Goal: Communication & Community: Answer question/provide support

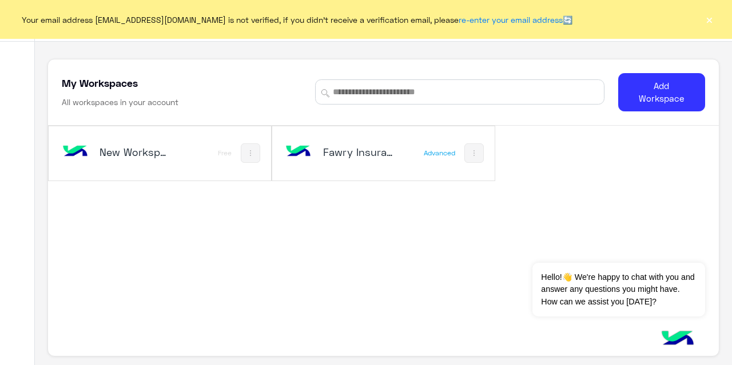
click at [159, 137] on div "New Workspace 1" at bounding box center [119, 153] width 121 height 33
click at [311, 151] on img at bounding box center [298, 152] width 31 height 31
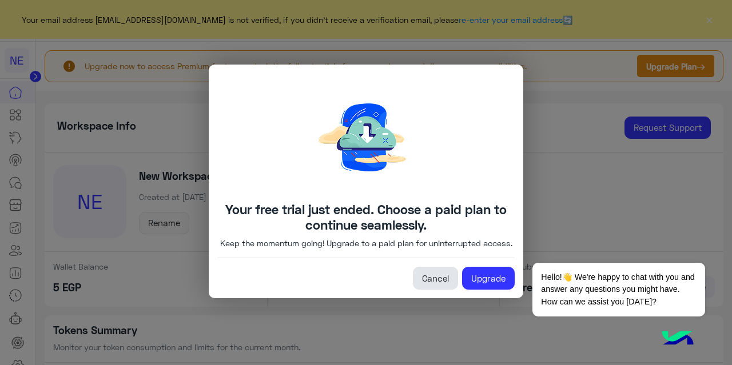
click at [437, 283] on link "Cancel" at bounding box center [435, 278] width 45 height 23
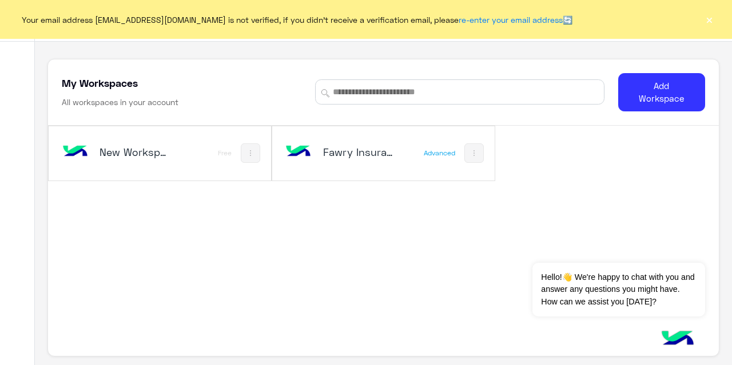
click at [310, 161] on img at bounding box center [298, 152] width 31 height 31
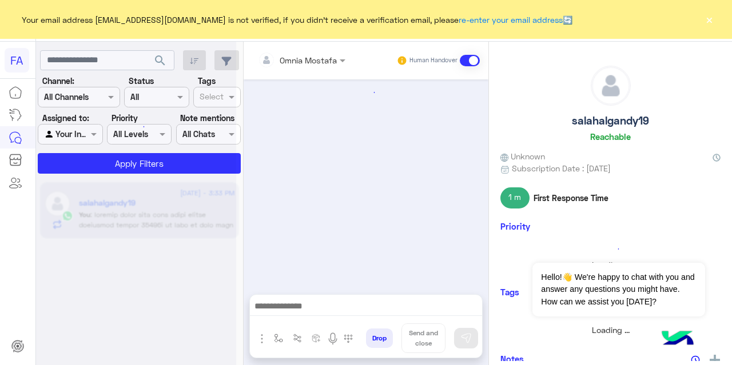
scroll to position [480, 0]
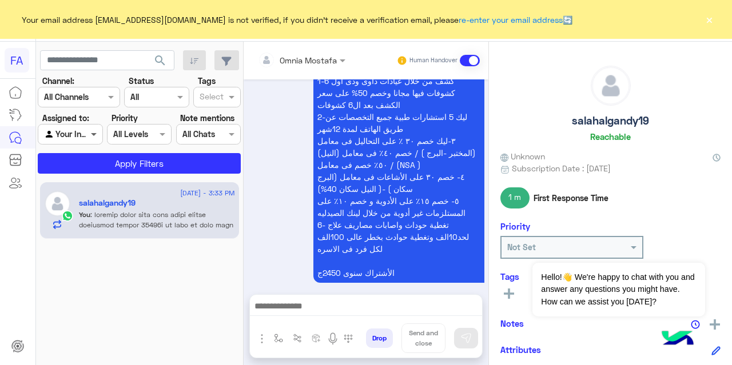
click at [93, 140] on span at bounding box center [95, 134] width 14 height 12
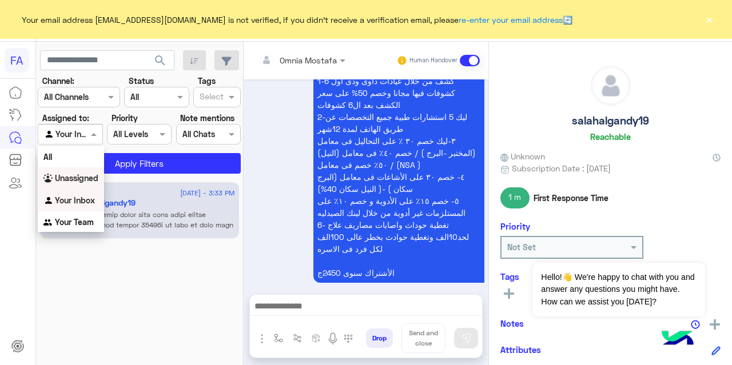
click at [88, 175] on b "Unassigned" at bounding box center [76, 178] width 43 height 10
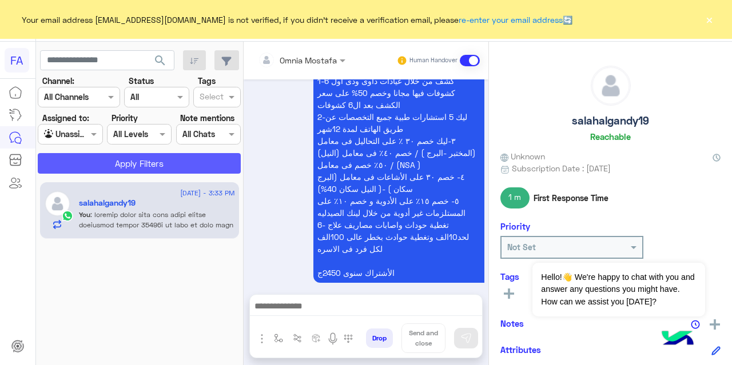
click at [116, 165] on button "Apply Filters" at bounding box center [139, 163] width 203 height 21
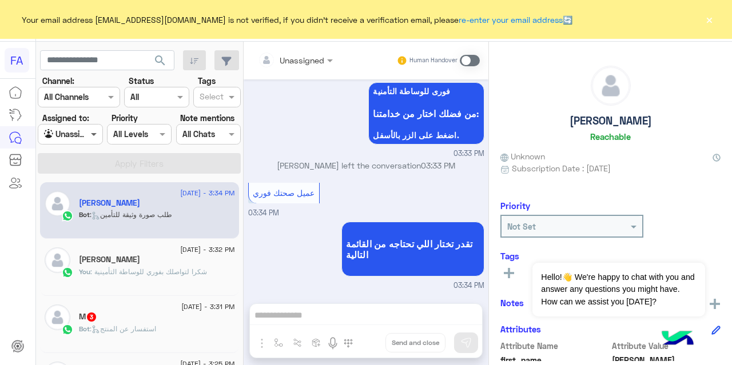
scroll to position [408, 0]
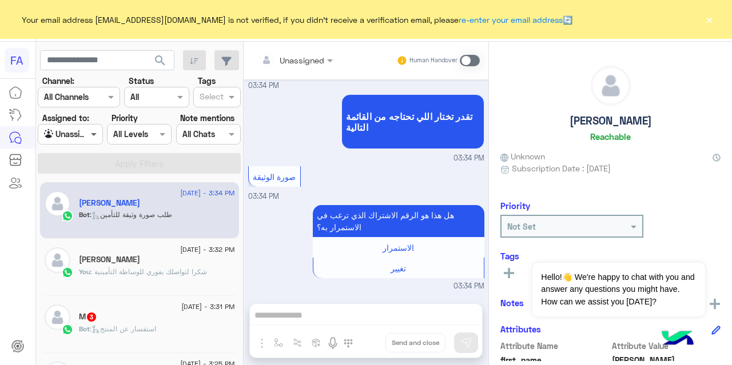
click at [95, 134] on span at bounding box center [95, 134] width 14 height 12
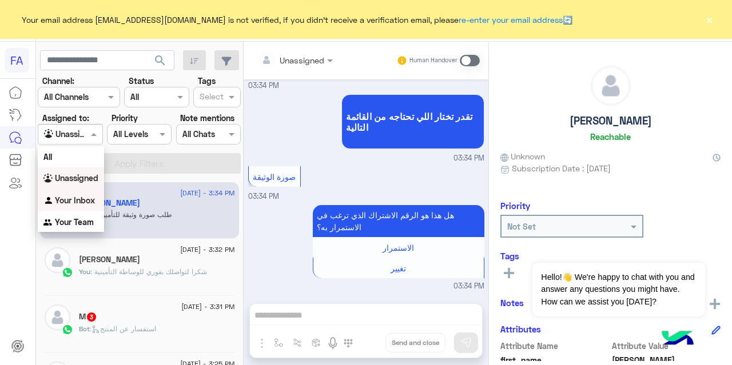
click at [83, 206] on div "Your Inbox" at bounding box center [71, 201] width 66 height 22
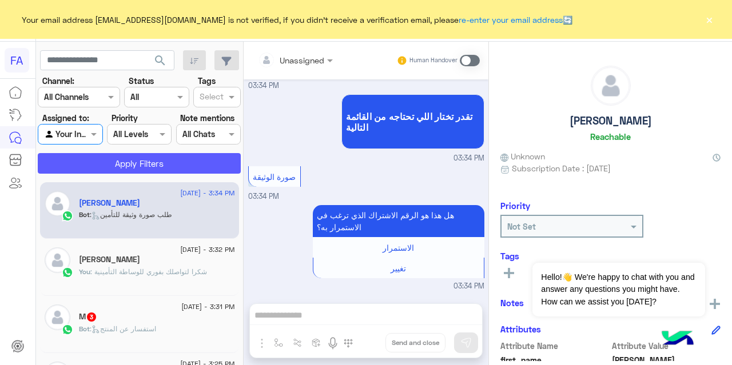
click at [132, 166] on button "Apply Filters" at bounding box center [139, 163] width 203 height 21
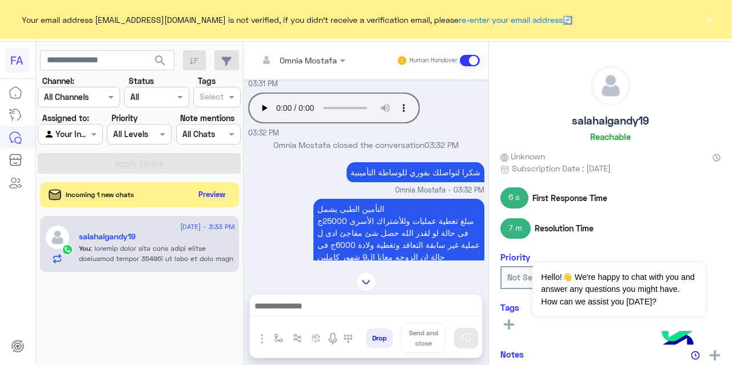
scroll to position [1209, 0]
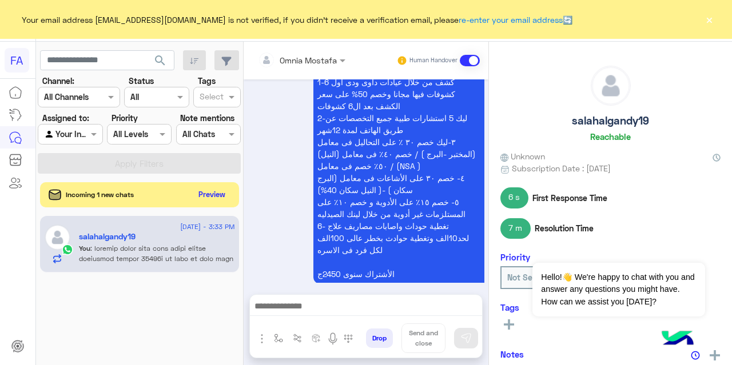
click at [708, 21] on button "×" at bounding box center [708, 19] width 11 height 11
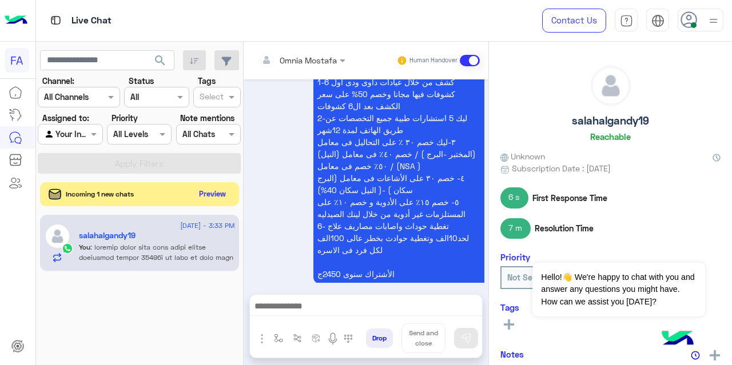
click at [222, 192] on button "Preview" at bounding box center [212, 193] width 35 height 15
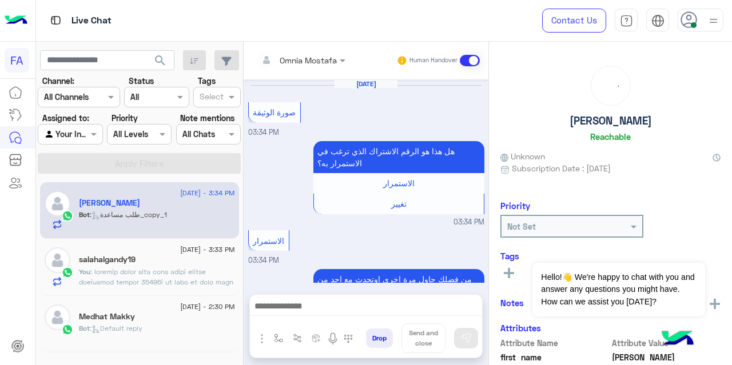
scroll to position [313, 0]
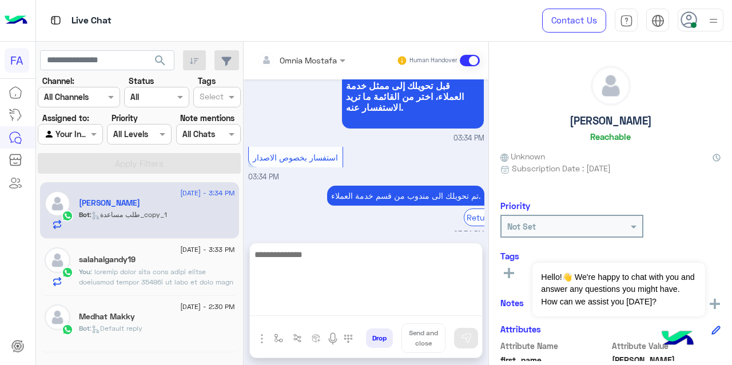
click at [336, 308] on textarea at bounding box center [366, 282] width 232 height 69
type textarea "*"
type textarea "**********"
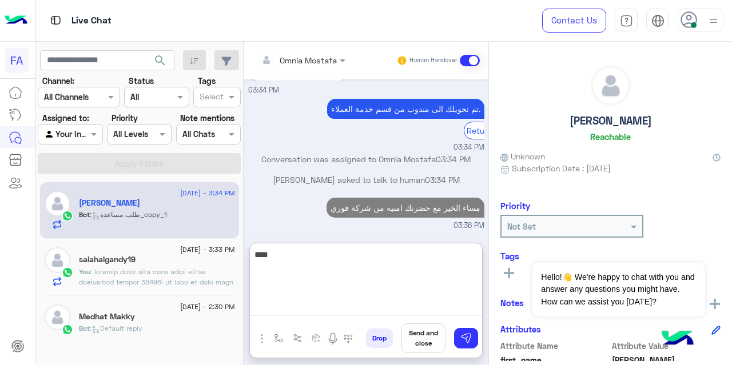
scroll to position [422, 0]
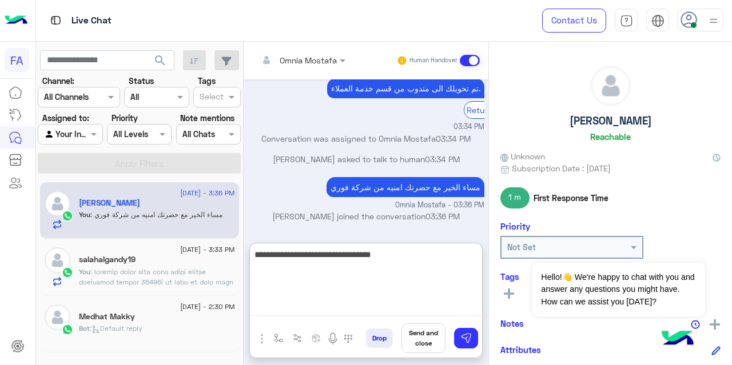
type textarea "**********"
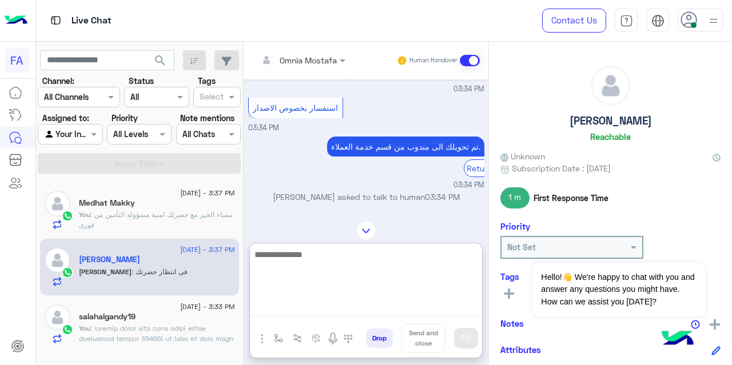
scroll to position [2004, 0]
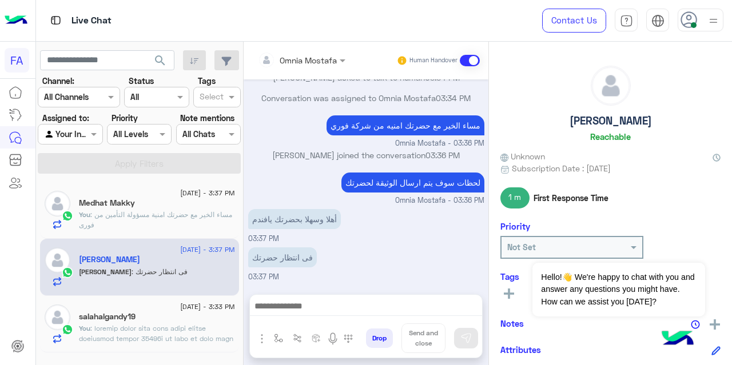
click at [209, 224] on p "You : مساء الخير مع حضرتك امنية مسؤولة التأمين من فورى" at bounding box center [157, 220] width 156 height 21
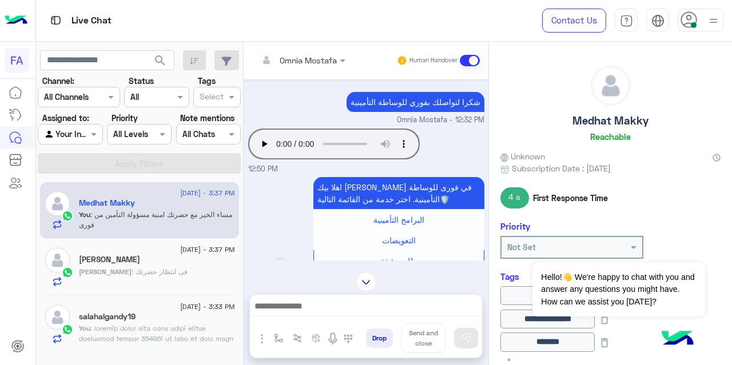
scroll to position [1110, 0]
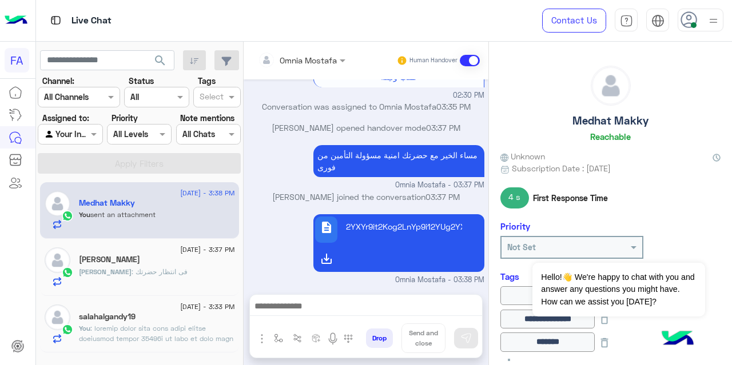
click at [137, 256] on div "[PERSON_NAME]" at bounding box center [157, 261] width 156 height 12
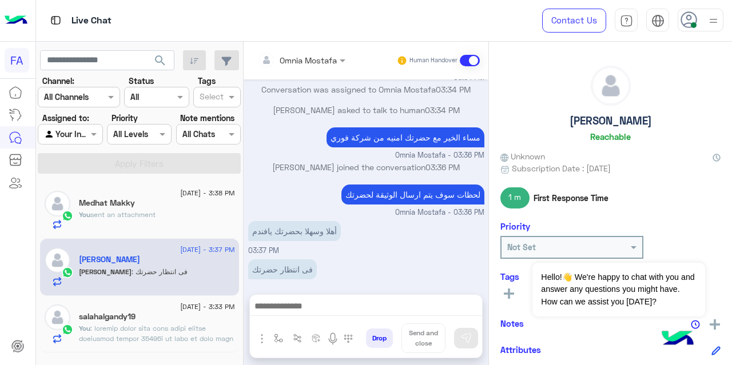
scroll to position [2000, 0]
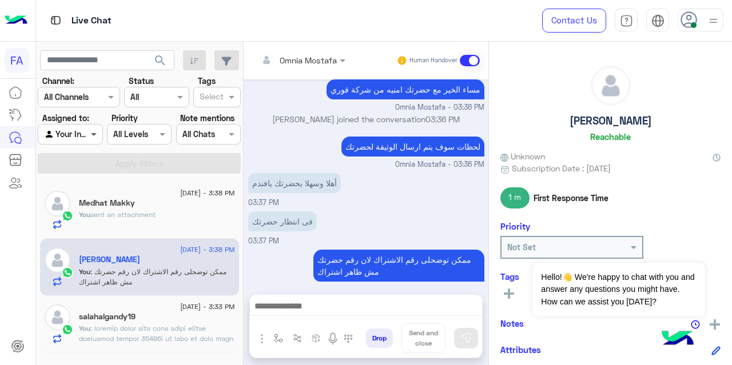
click at [91, 130] on span at bounding box center [95, 134] width 14 height 12
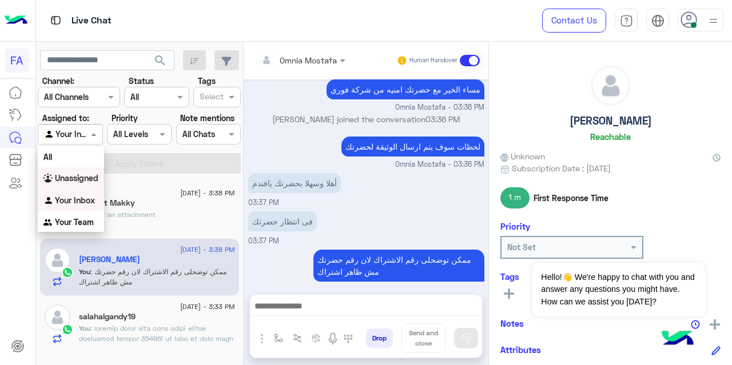
click at [89, 178] on b "Unassigned" at bounding box center [76, 178] width 43 height 10
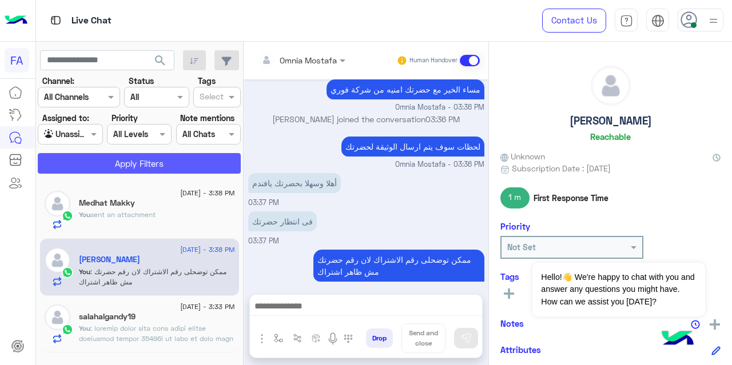
click at [133, 167] on button "Apply Filters" at bounding box center [139, 163] width 203 height 21
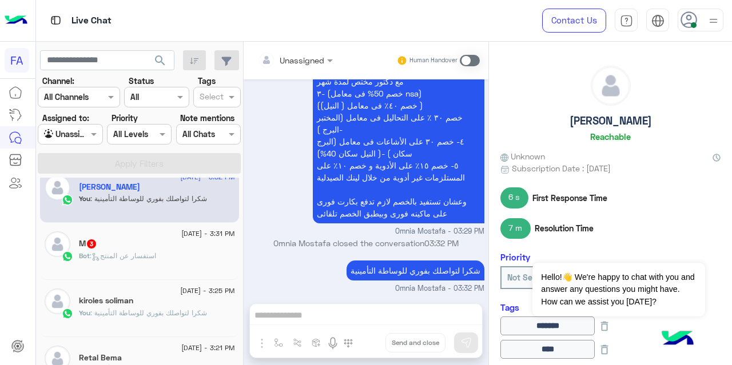
scroll to position [18, 0]
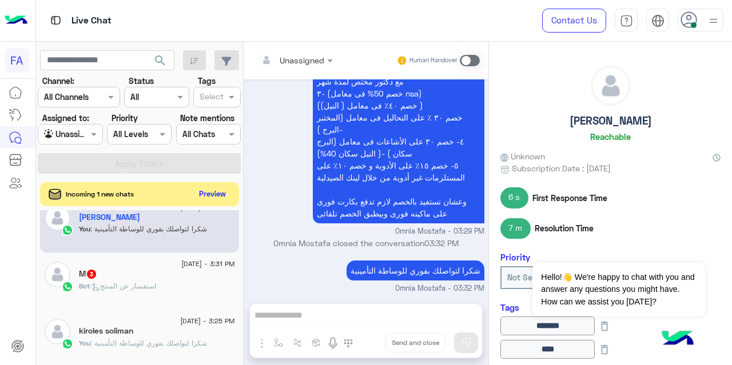
click at [216, 196] on button "Preview" at bounding box center [212, 193] width 35 height 15
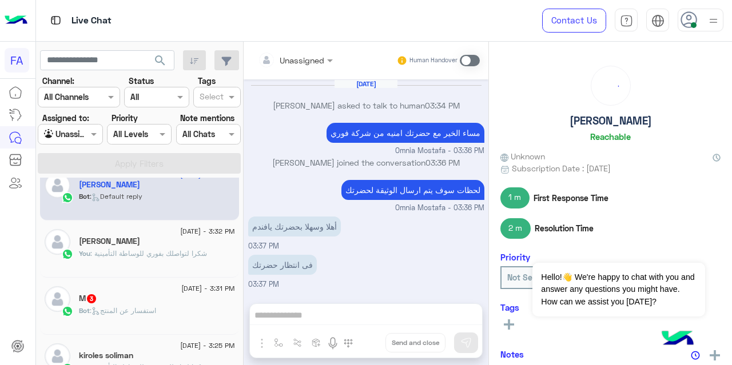
scroll to position [214, 0]
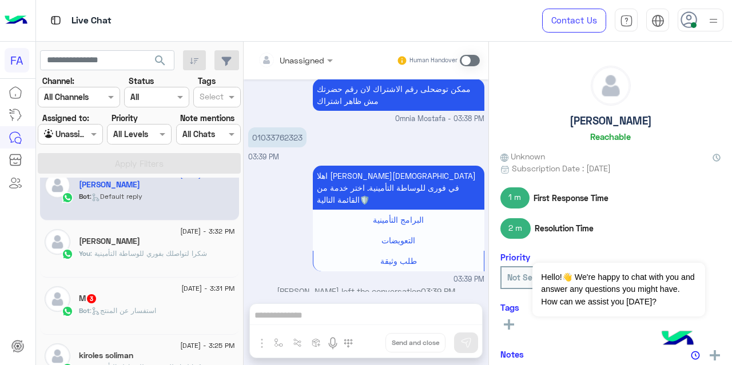
click at [190, 254] on span ": شكرا لتواصلك بفوري للوساطة التأمينية" at bounding box center [148, 253] width 117 height 9
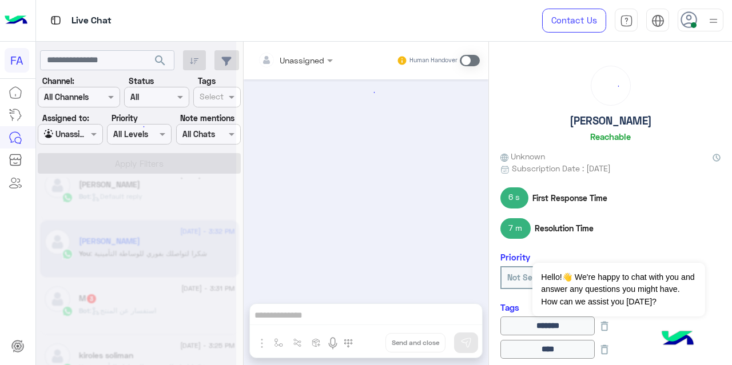
scroll to position [535, 0]
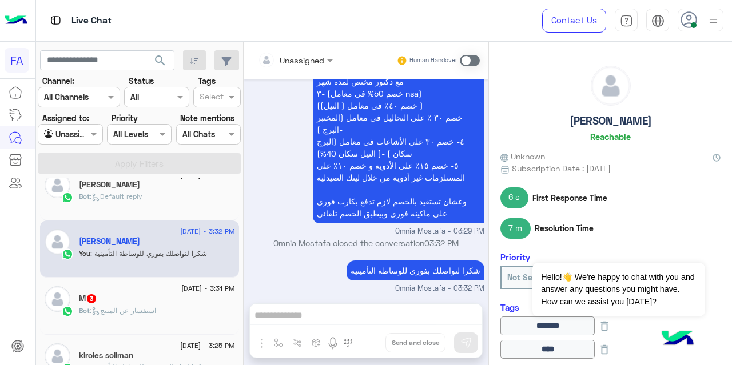
click at [158, 200] on div "Bot : Default reply" at bounding box center [157, 202] width 156 height 20
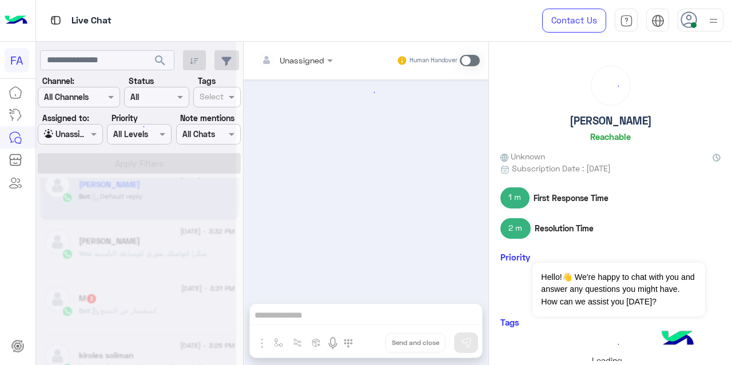
scroll to position [214, 0]
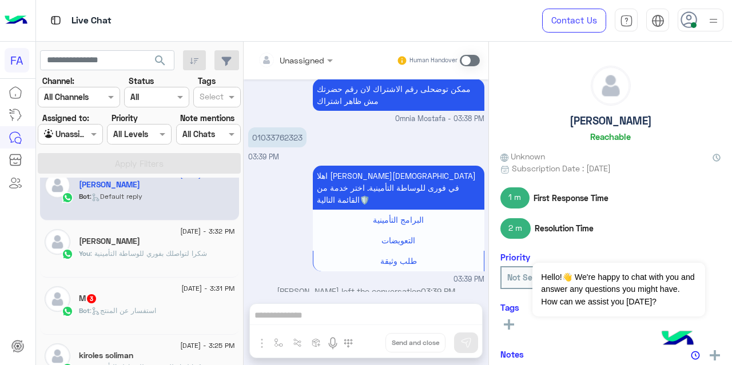
click at [169, 297] on div "M 3" at bounding box center [157, 300] width 156 height 12
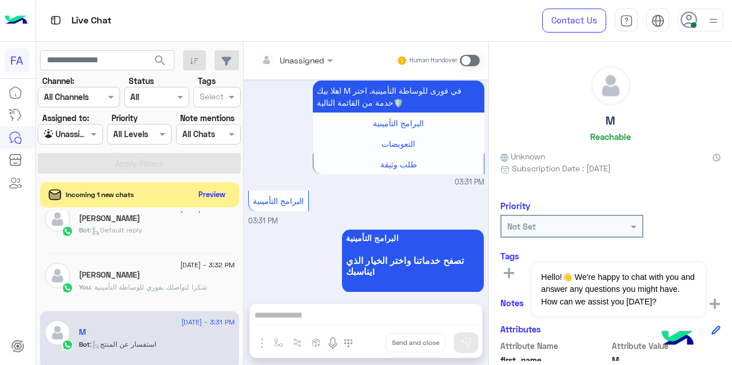
scroll to position [222, 0]
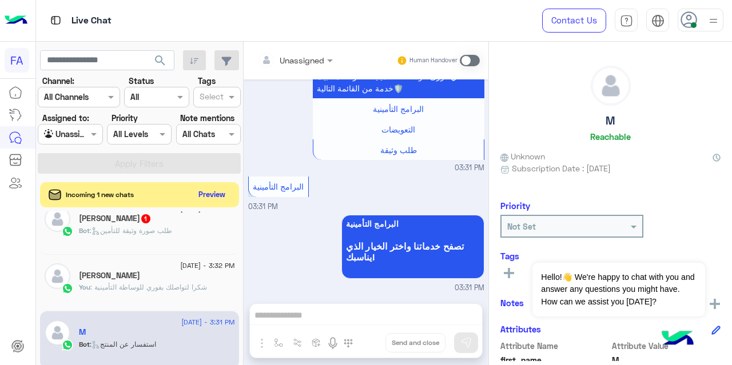
click at [199, 224] on div "[DEMOGRAPHIC_DATA] 1" at bounding box center [157, 220] width 156 height 12
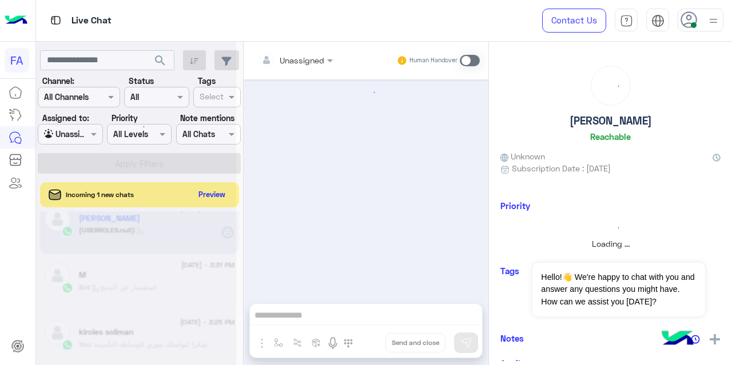
scroll to position [981, 0]
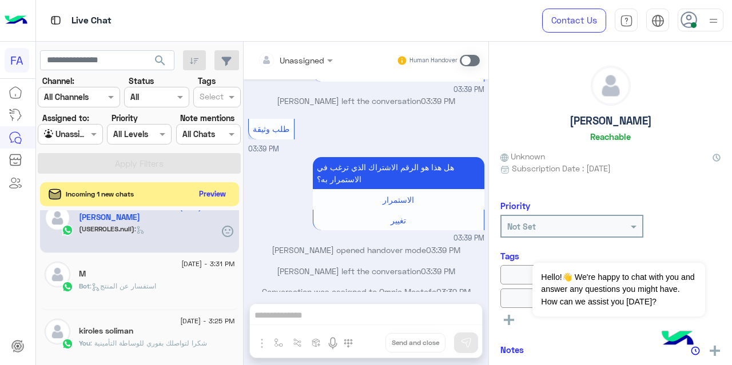
click at [218, 186] on button "Preview" at bounding box center [212, 193] width 35 height 15
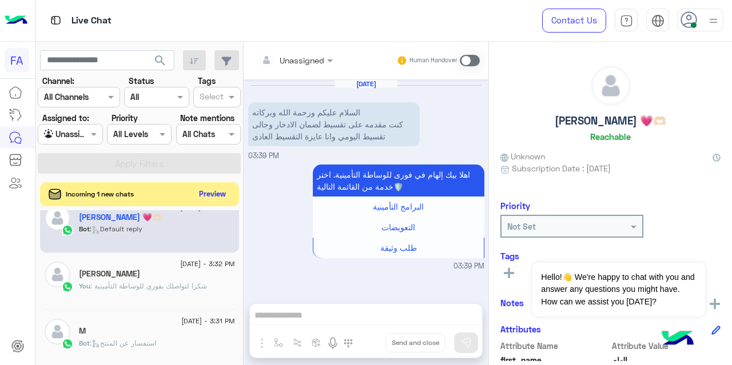
click at [213, 198] on button "Preview" at bounding box center [212, 193] width 35 height 15
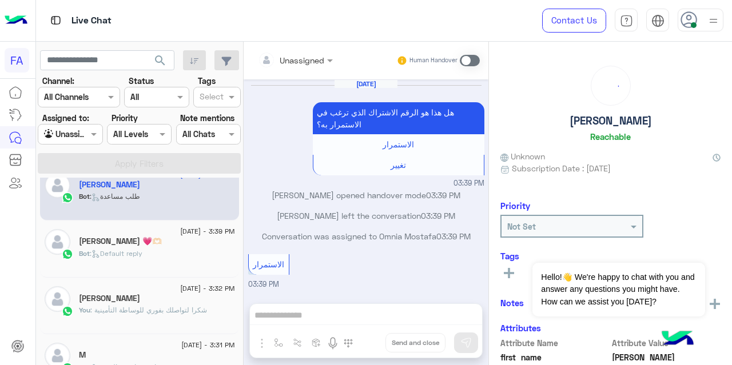
scroll to position [229, 0]
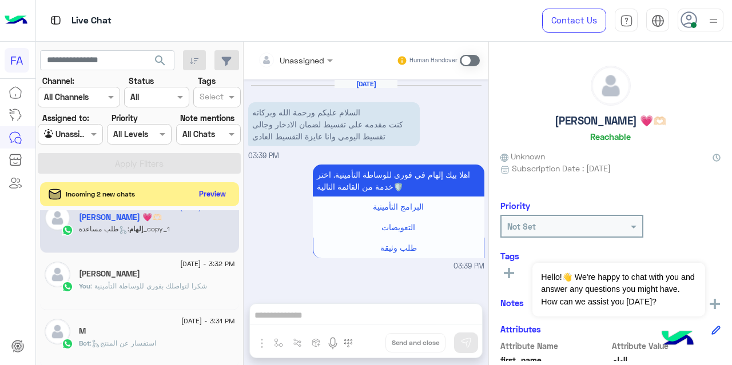
click at [215, 187] on button "Preview" at bounding box center [212, 193] width 35 height 15
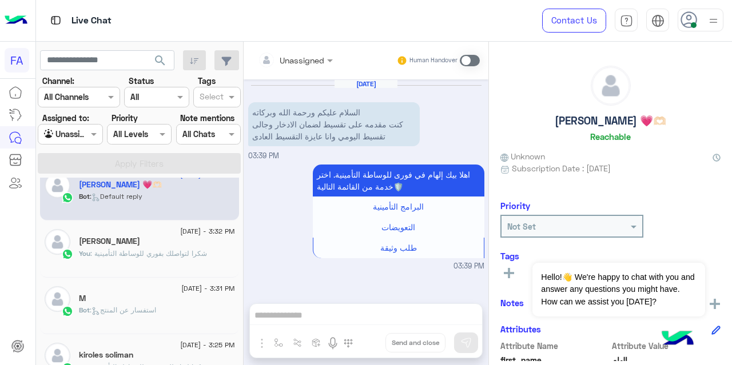
click at [175, 237] on div "[PERSON_NAME]" at bounding box center [157, 243] width 156 height 12
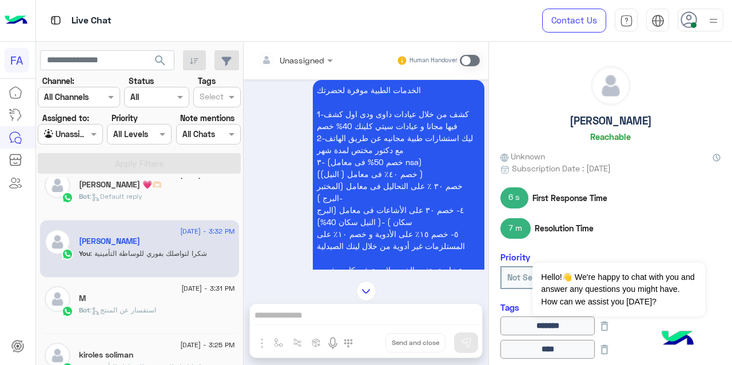
scroll to position [535, 0]
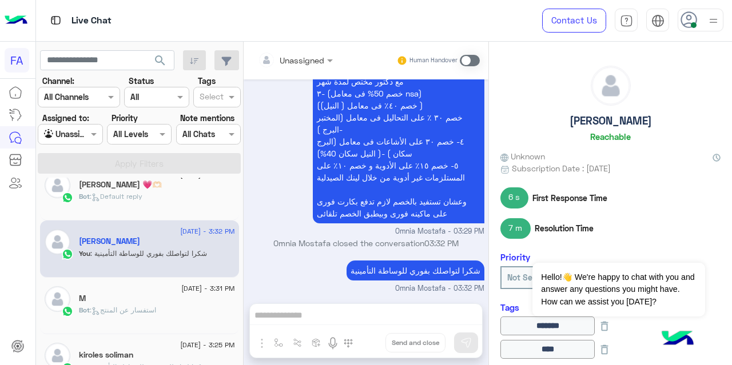
click at [182, 196] on div "Bot : Default reply" at bounding box center [157, 202] width 156 height 20
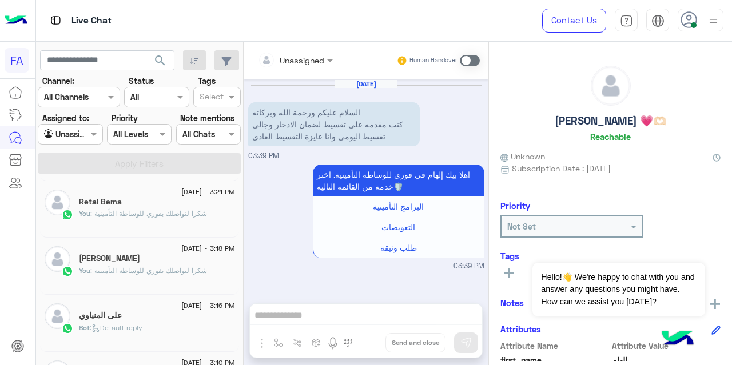
scroll to position [271, 0]
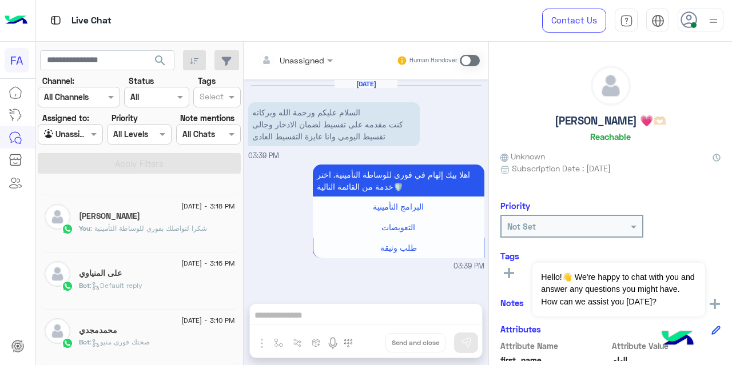
click at [137, 269] on div "على المنياوي" at bounding box center [157, 275] width 156 height 12
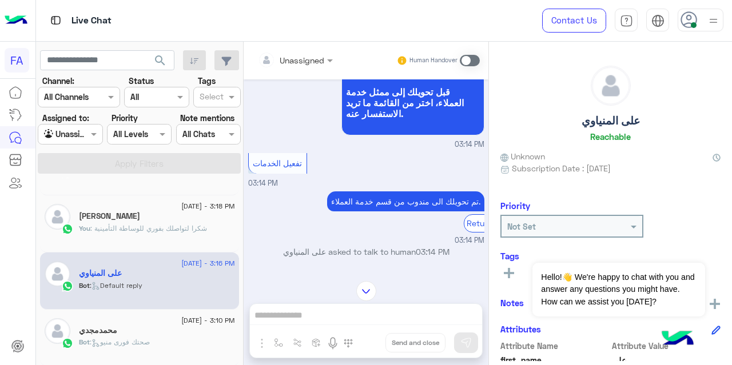
scroll to position [592, 0]
click at [157, 224] on p "You : شكرا لتواصلك بفوري للوساطة التأمينية" at bounding box center [143, 229] width 128 height 10
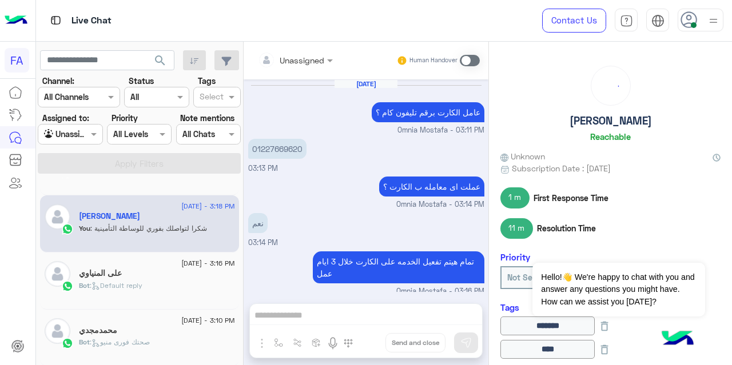
scroll to position [173, 0]
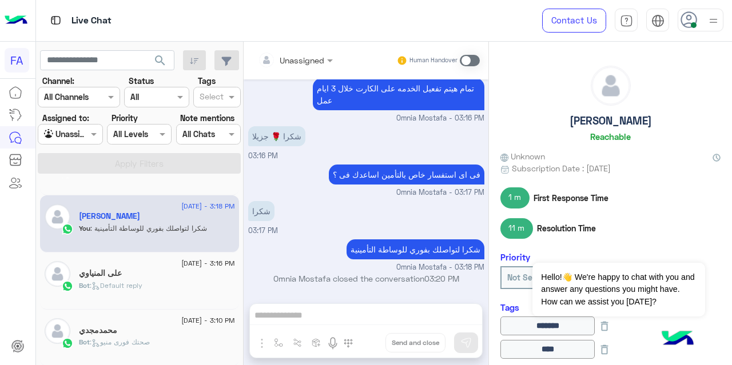
click at [146, 269] on div "على المنياوي" at bounding box center [157, 275] width 156 height 12
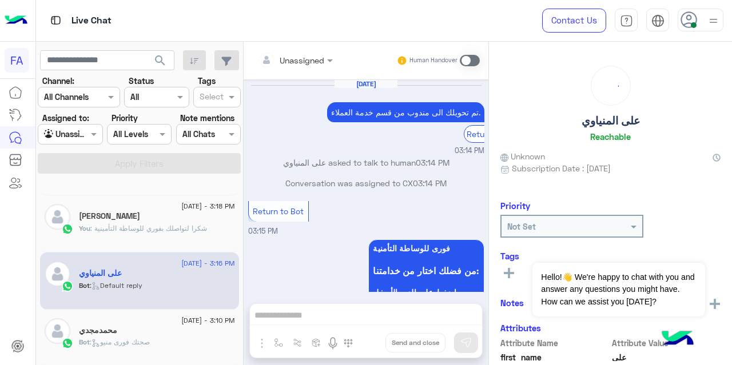
scroll to position [306, 0]
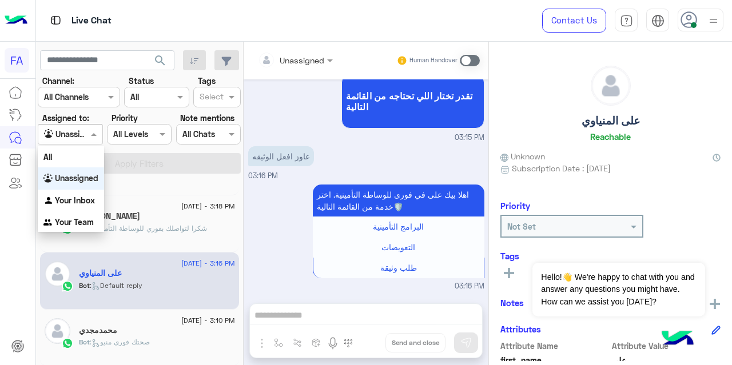
click at [82, 132] on div at bounding box center [69, 134] width 63 height 13
click at [83, 179] on b "Unassigned" at bounding box center [76, 178] width 43 height 10
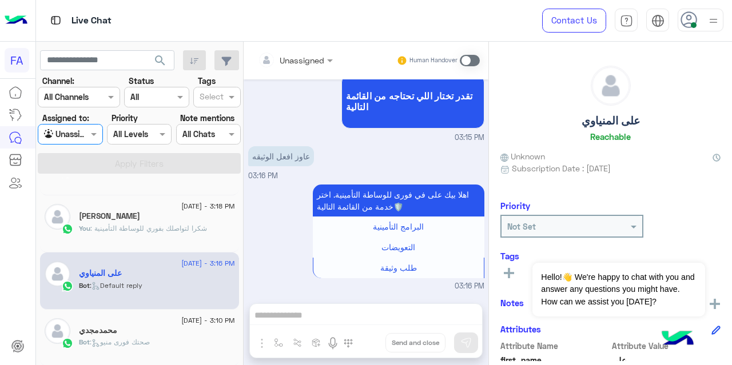
click at [87, 141] on div "Agent Filter Unassigned" at bounding box center [70, 134] width 65 height 21
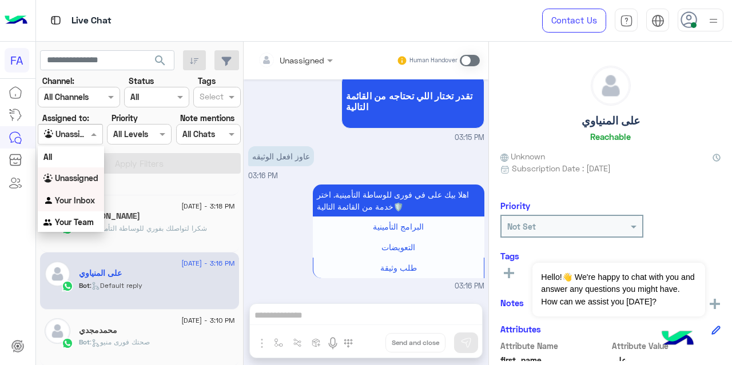
click at [81, 202] on b "Your Inbox" at bounding box center [75, 201] width 40 height 10
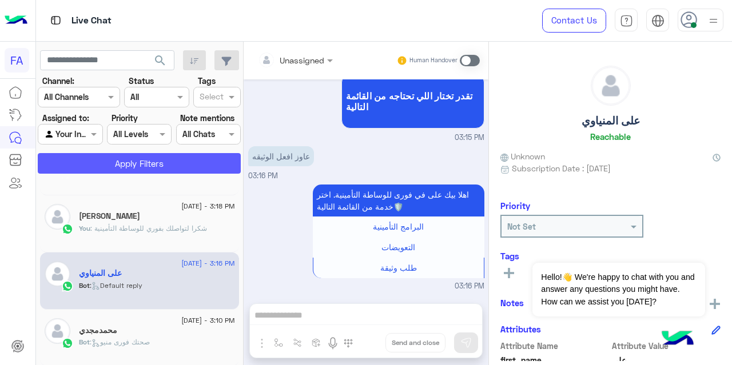
click at [134, 172] on button "Apply Filters" at bounding box center [139, 163] width 203 height 21
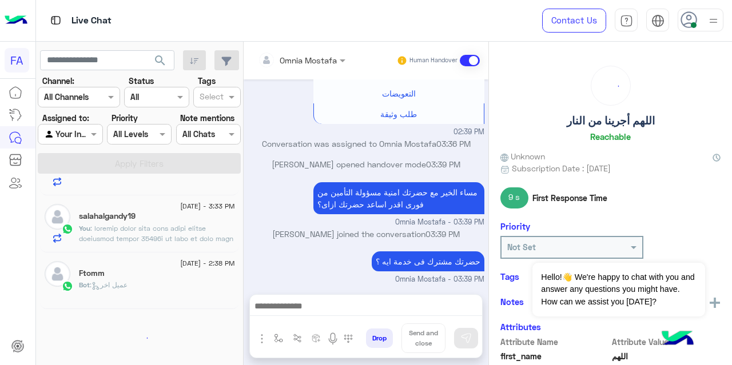
scroll to position [6, 0]
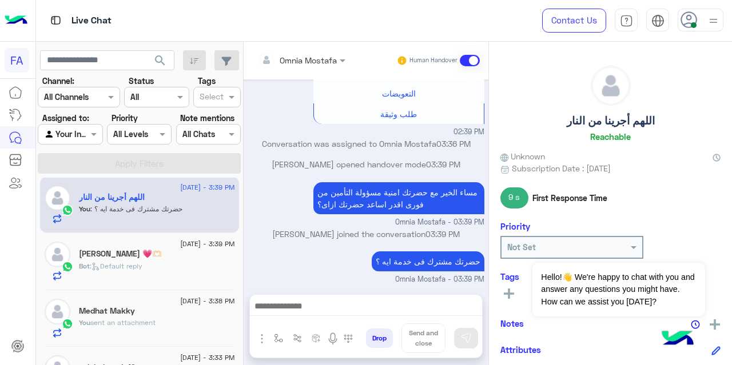
click at [145, 258] on div "[PERSON_NAME] 💗🫶🏻" at bounding box center [157, 255] width 156 height 12
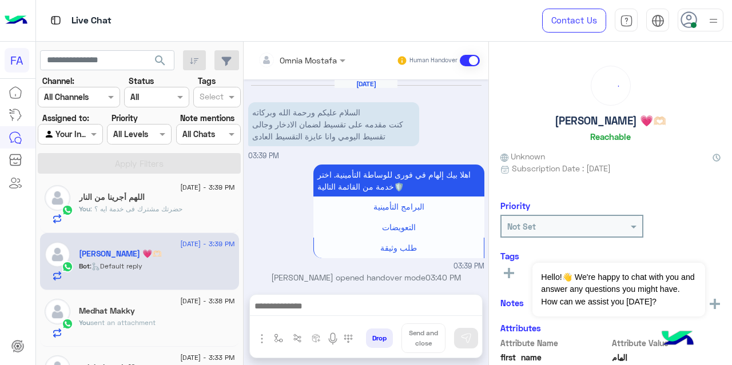
scroll to position [29, 0]
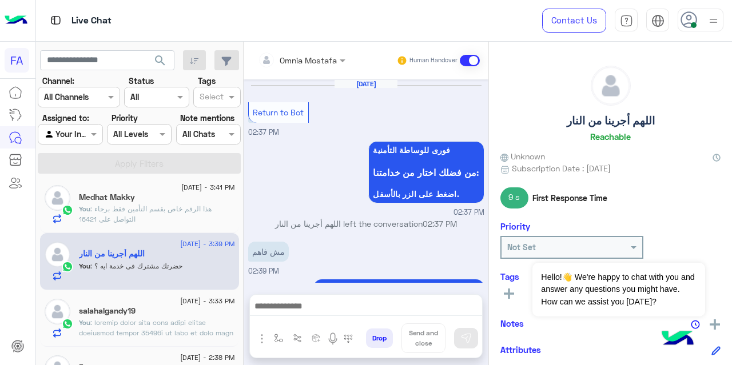
scroll to position [249, 0]
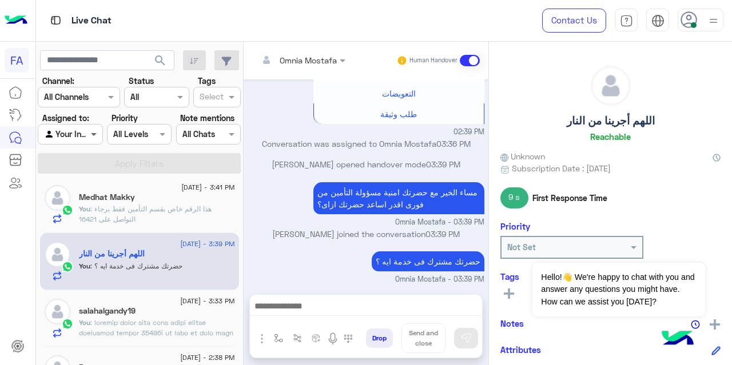
click at [90, 137] on span at bounding box center [95, 134] width 14 height 12
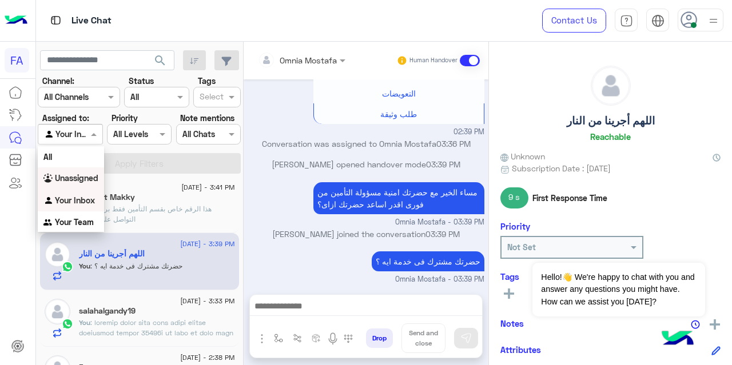
click at [75, 182] on b "Unassigned" at bounding box center [76, 178] width 43 height 10
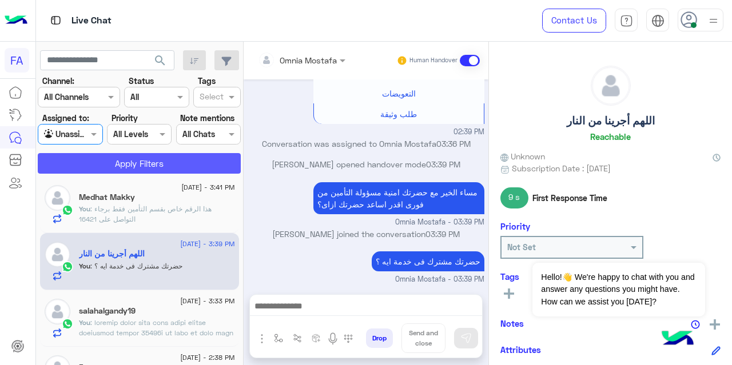
click at [152, 169] on button "Apply Filters" at bounding box center [139, 163] width 203 height 21
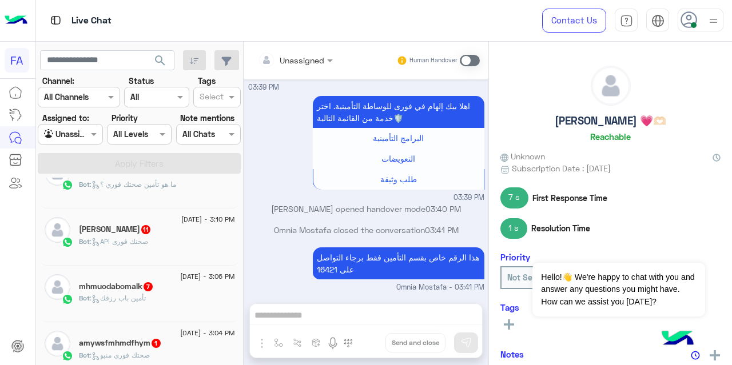
scroll to position [510, 0]
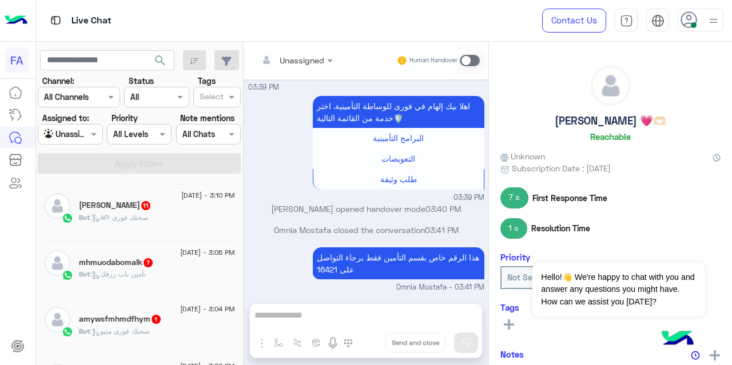
click at [165, 277] on div "Bot : تأمين باب رزقك" at bounding box center [157, 279] width 156 height 20
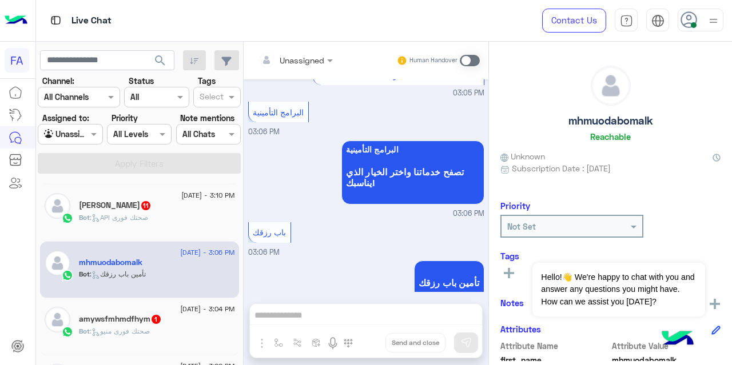
scroll to position [572, 0]
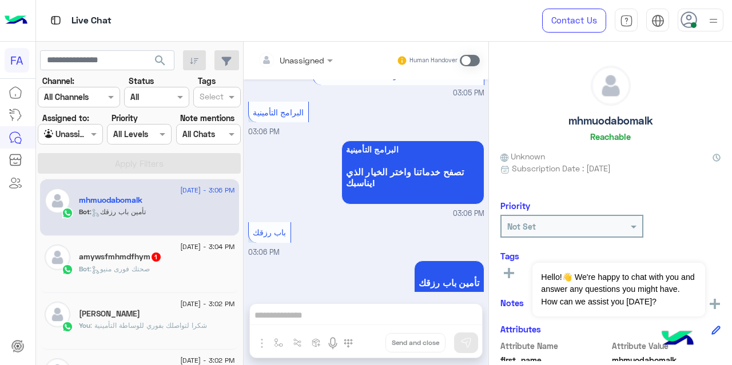
click at [158, 313] on div "[PERSON_NAME]" at bounding box center [157, 315] width 156 height 12
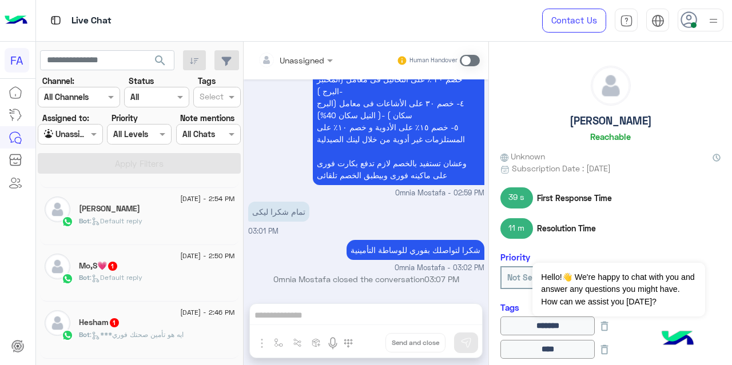
scroll to position [951, 0]
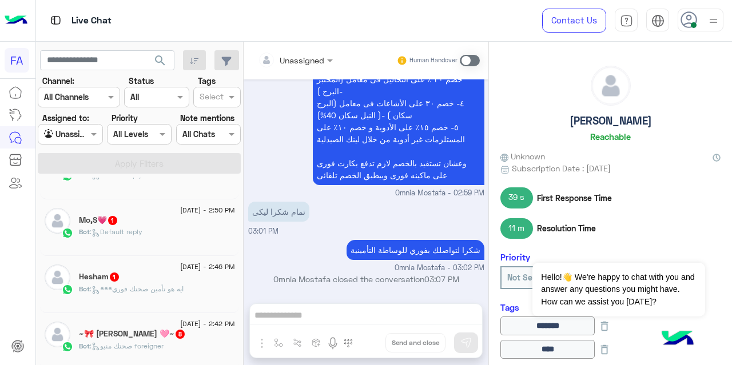
click at [160, 224] on div "Mo,S💗 1" at bounding box center [157, 222] width 156 height 12
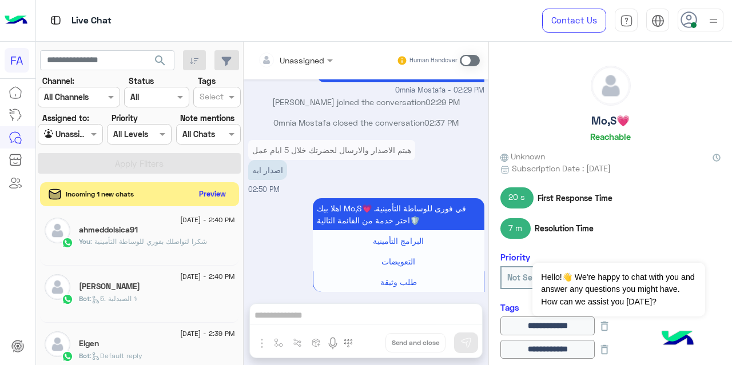
click at [213, 196] on button "Preview" at bounding box center [212, 193] width 35 height 15
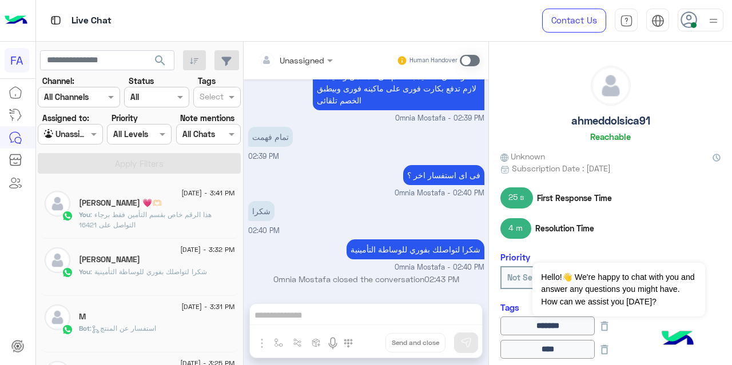
scroll to position [6, 0]
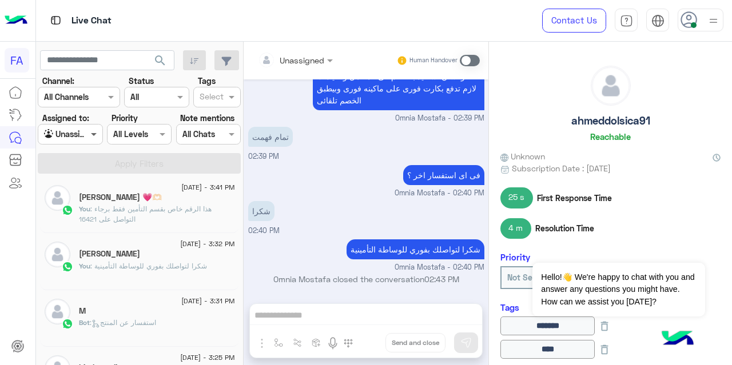
click at [88, 140] on span at bounding box center [95, 134] width 14 height 12
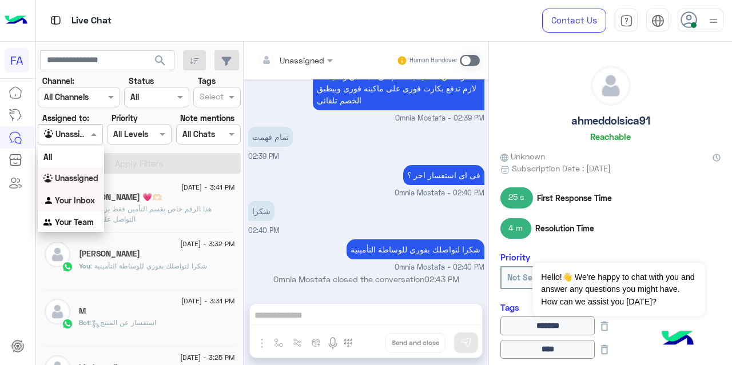
click at [80, 201] on b "Your Inbox" at bounding box center [75, 201] width 40 height 10
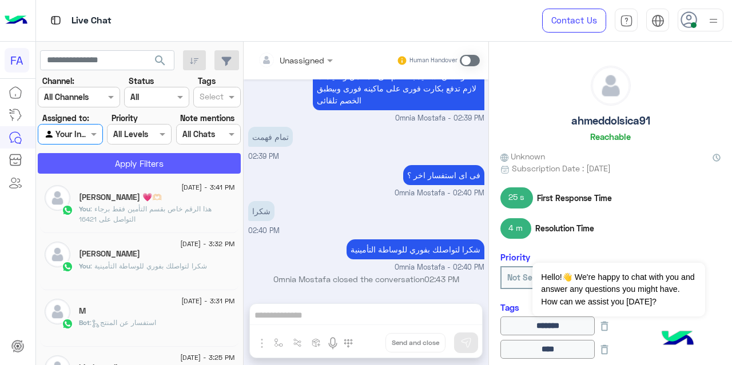
click at [128, 165] on button "Apply Filters" at bounding box center [139, 163] width 203 height 21
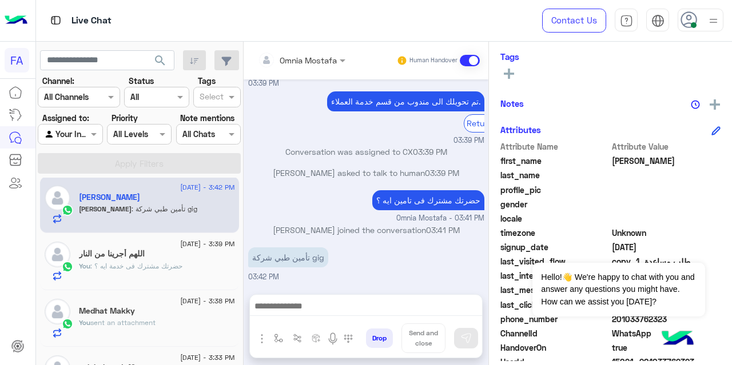
scroll to position [284, 0]
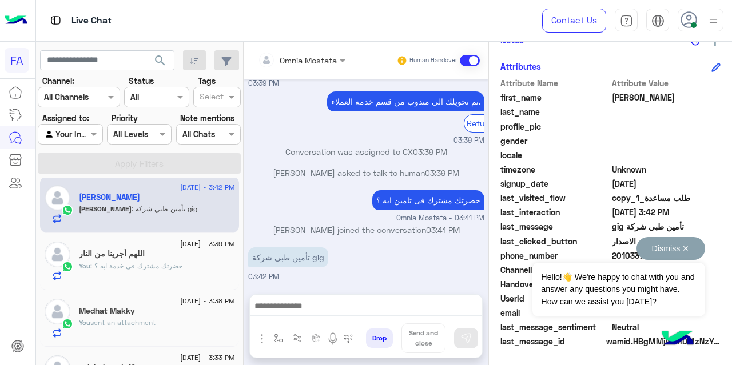
click at [686, 250] on button "Dismiss ✕" at bounding box center [670, 248] width 69 height 23
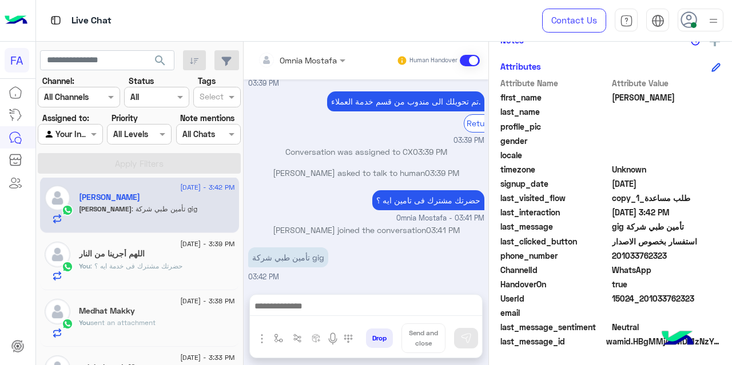
click at [134, 300] on div "[DATE] - 3:38 PM" at bounding box center [157, 302] width 156 height 7
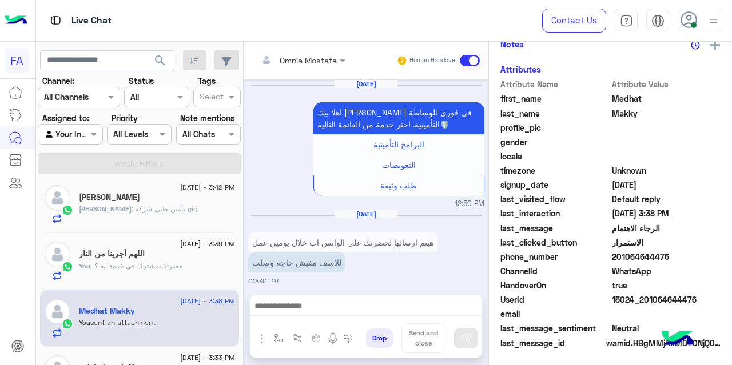
scroll to position [447, 0]
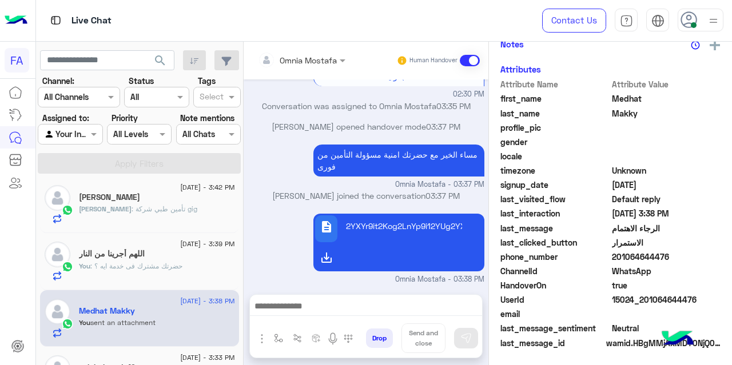
click at [145, 268] on span ": حضرتك مشترك فى خدمة ايه ؟" at bounding box center [136, 266] width 92 height 9
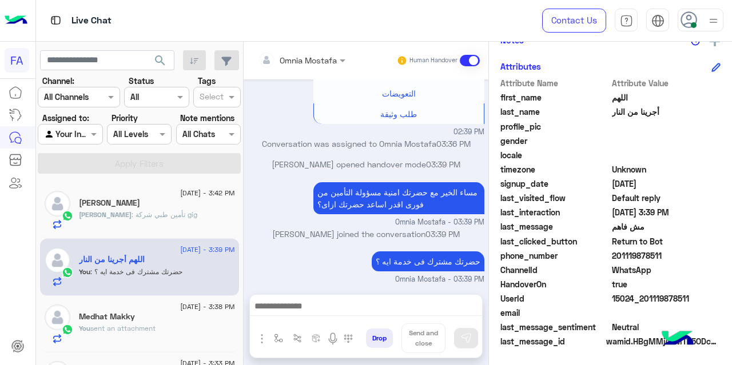
click at [152, 216] on span ": تأمين طبي شركة gig" at bounding box center [165, 214] width 66 height 9
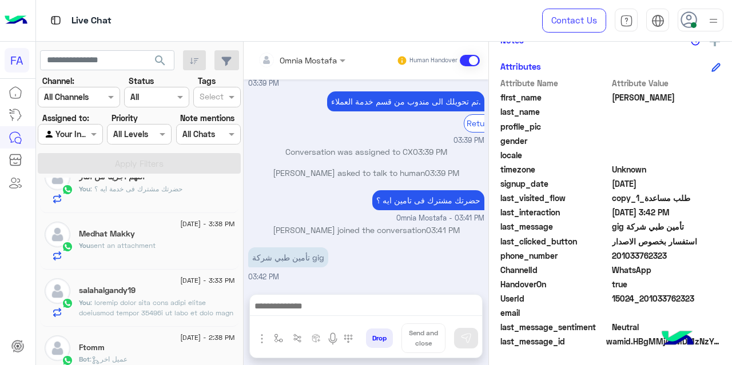
scroll to position [99, 0]
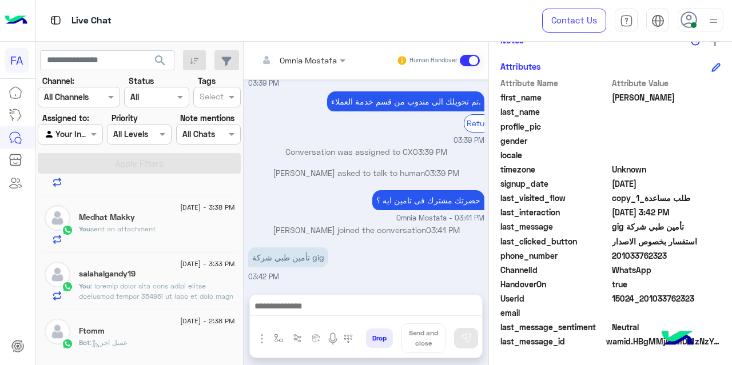
click at [142, 335] on div "Ftomm" at bounding box center [157, 333] width 156 height 12
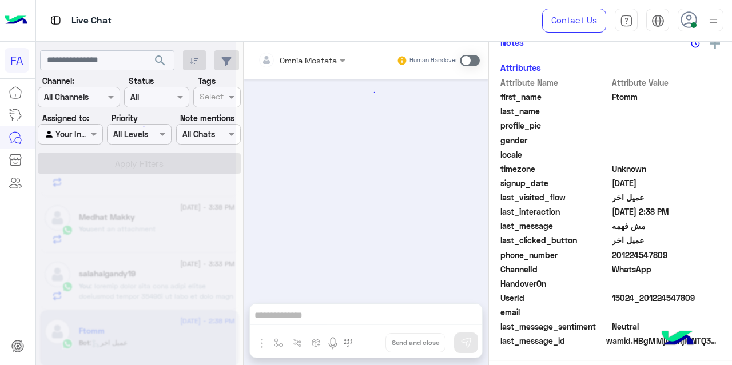
scroll to position [260, 0]
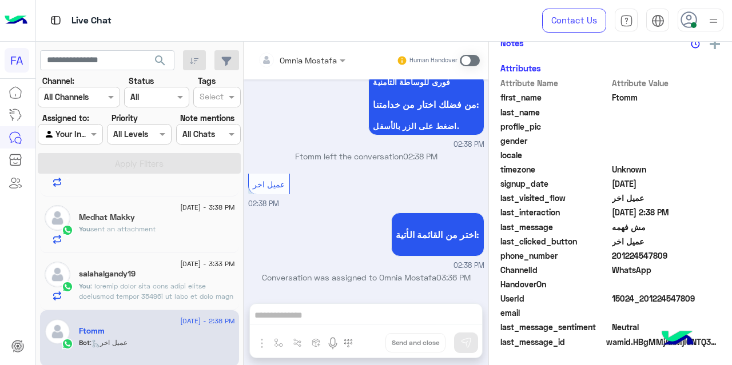
click at [144, 294] on span at bounding box center [156, 363] width 154 height 163
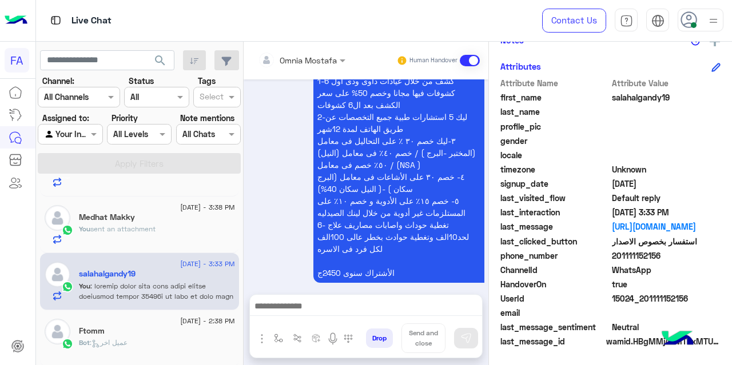
click at [141, 240] on div "You sent an attachment" at bounding box center [157, 234] width 156 height 20
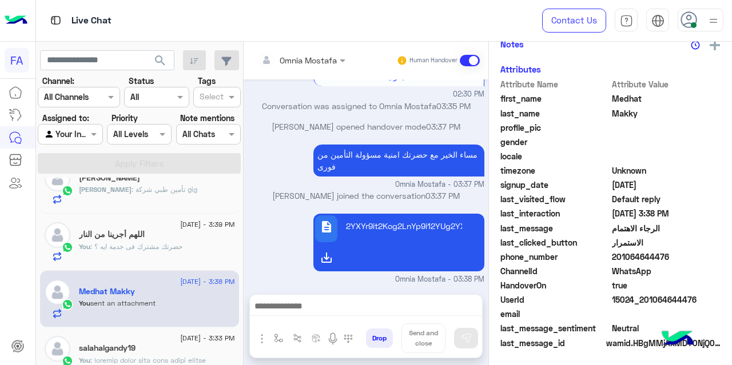
click at [141, 240] on div "اللهم أجرينا من النار" at bounding box center [157, 236] width 156 height 12
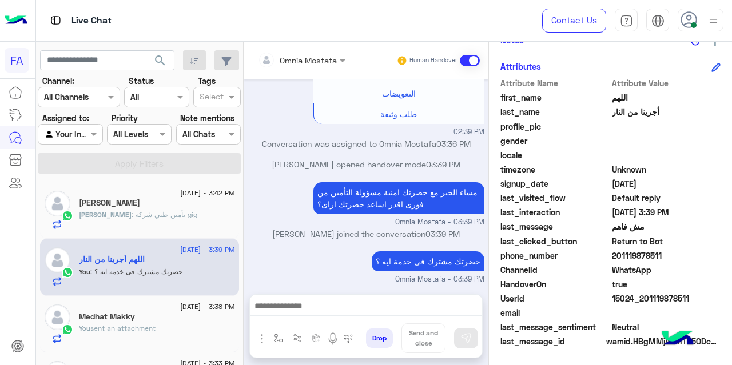
click at [146, 204] on div "[PERSON_NAME]" at bounding box center [157, 204] width 156 height 12
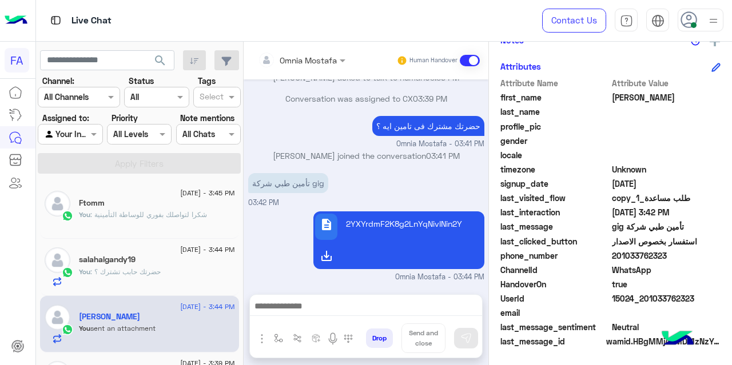
scroll to position [43, 0]
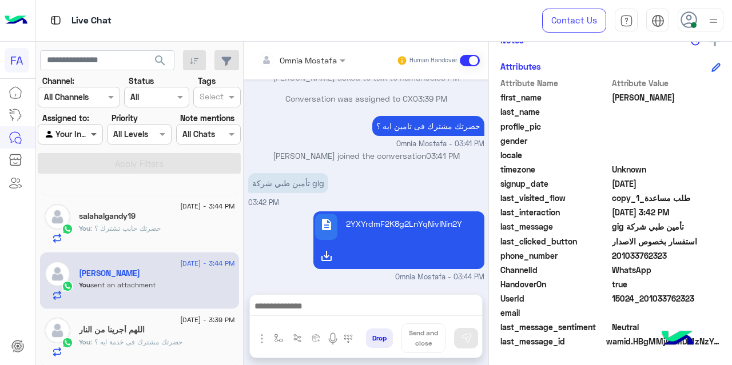
click at [90, 136] on span at bounding box center [95, 134] width 14 height 12
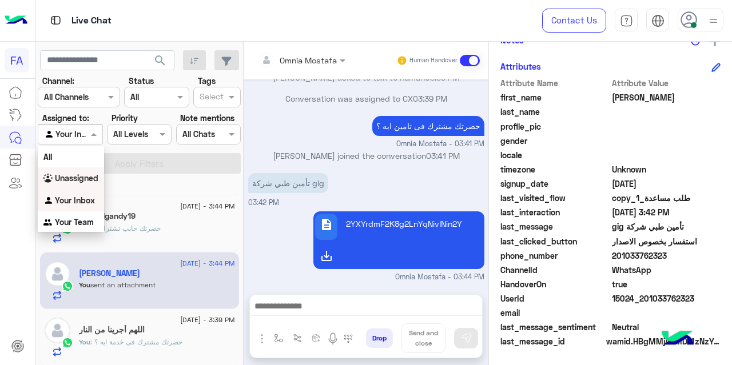
click at [87, 177] on b "Unassigned" at bounding box center [76, 178] width 43 height 10
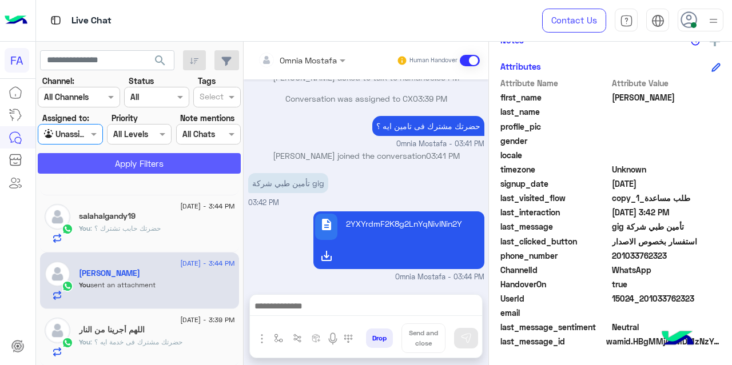
click at [91, 165] on button "Apply Filters" at bounding box center [139, 163] width 203 height 21
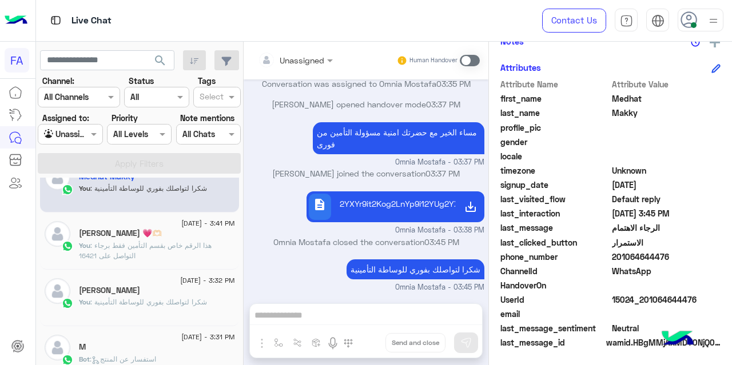
scroll to position [27, 0]
click at [167, 248] on p "You : هذا الرقم خاص بقسم التأمين فقط برجاء التواصل على 16421" at bounding box center [157, 250] width 156 height 21
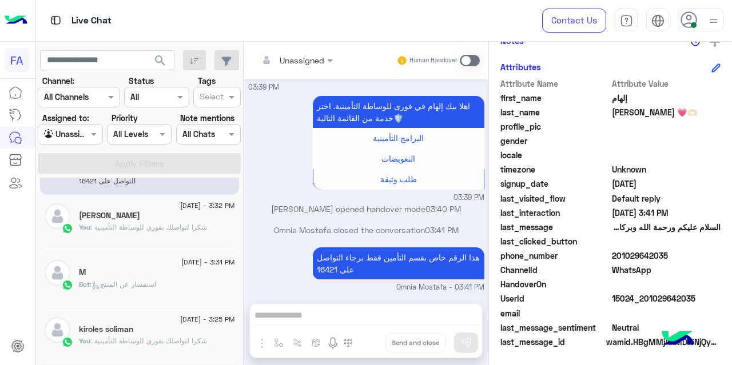
scroll to position [113, 0]
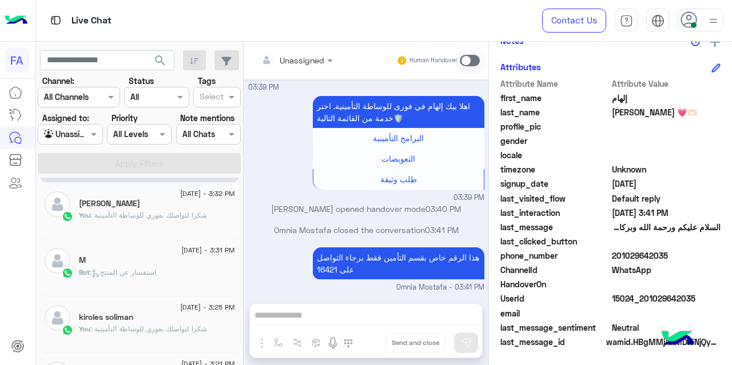
click at [172, 268] on div "Bot : استفسار عن المنتج" at bounding box center [157, 278] width 156 height 20
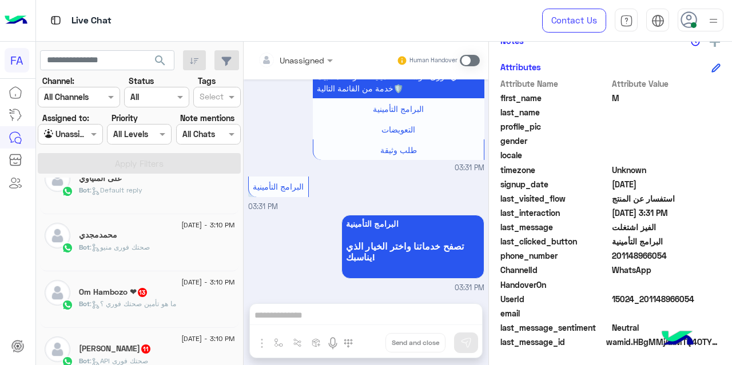
scroll to position [427, 0]
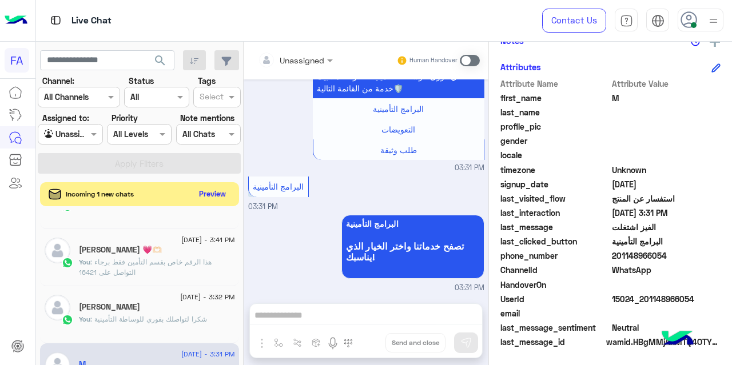
click at [217, 193] on button "Preview" at bounding box center [212, 193] width 35 height 15
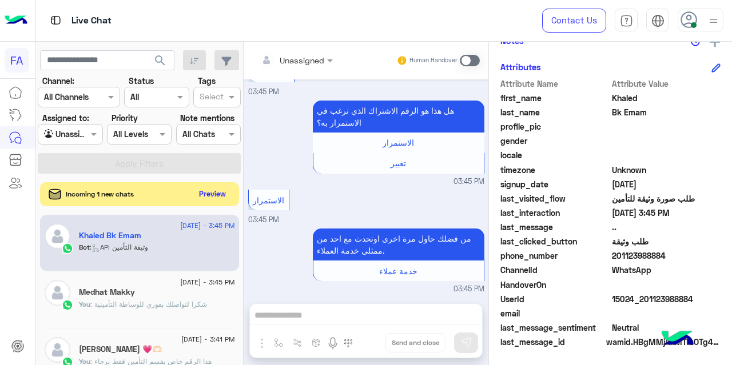
click at [208, 195] on button "Preview" at bounding box center [212, 193] width 35 height 15
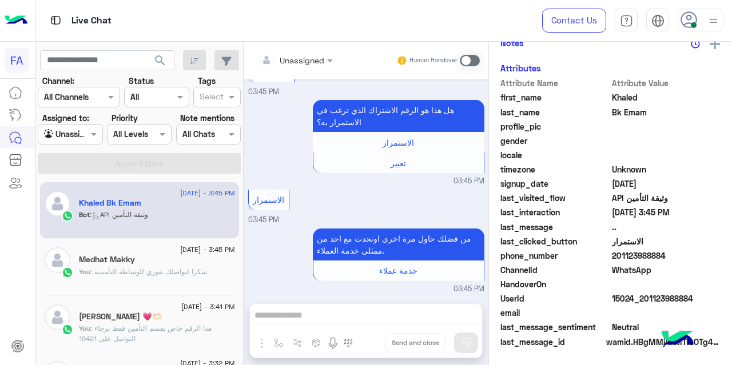
click at [217, 210] on div "Bot : API وثيقة التأمين" at bounding box center [157, 220] width 156 height 20
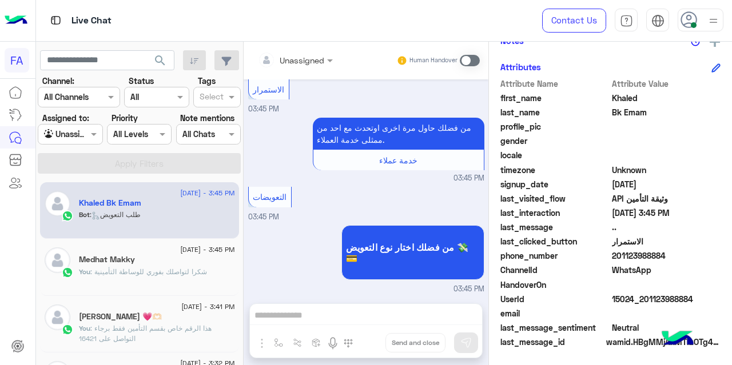
click at [140, 277] on div "You : شكرا لتواصلك بفوري للوساطة التأمينية" at bounding box center [157, 277] width 156 height 20
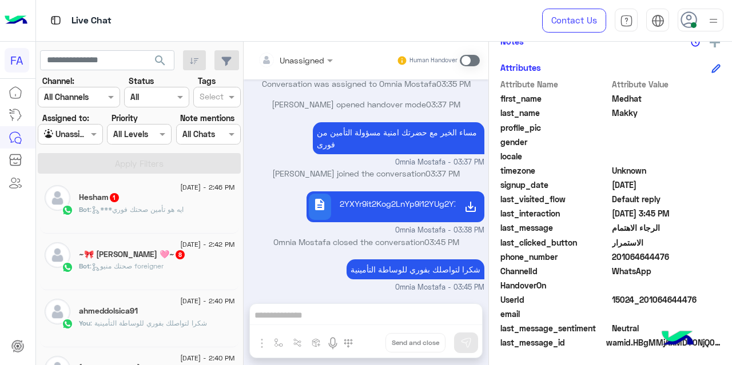
click at [146, 265] on span ": صحتك منيو foreigner" at bounding box center [127, 266] width 74 height 9
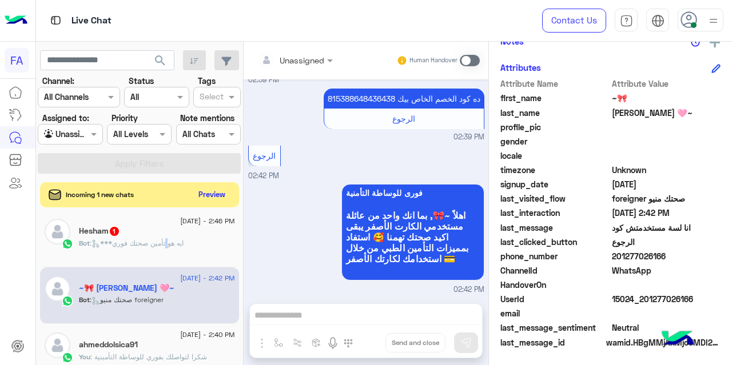
click at [173, 245] on span ": ***ايه هو تأمين صحتك فوري" at bounding box center [137, 243] width 94 height 9
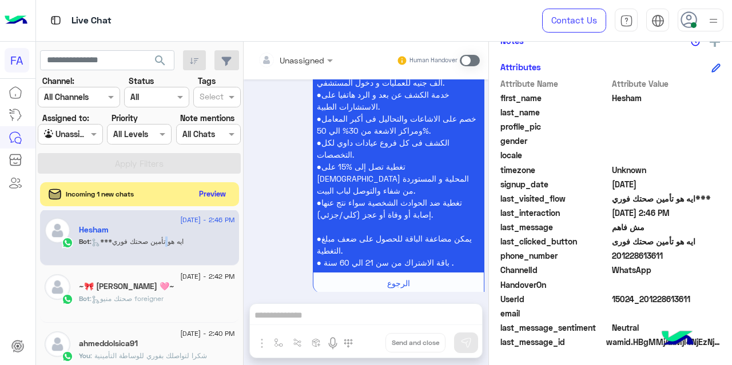
click at [198, 189] on button "Preview" at bounding box center [212, 193] width 35 height 15
click at [216, 196] on button "Preview" at bounding box center [212, 193] width 35 height 15
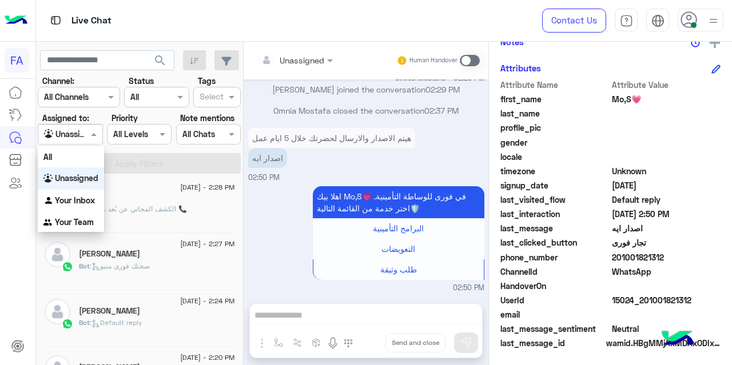
click at [89, 138] on span at bounding box center [95, 134] width 14 height 12
click at [91, 180] on b "Unassigned" at bounding box center [76, 178] width 43 height 10
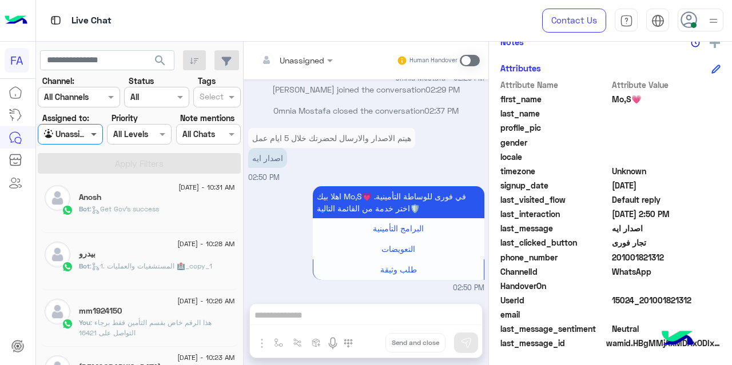
click at [88, 140] on span at bounding box center [95, 134] width 14 height 12
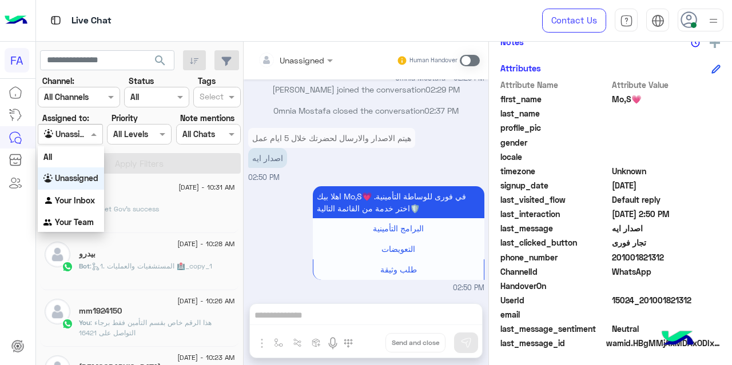
click at [90, 185] on div "Unassigned" at bounding box center [71, 179] width 66 height 22
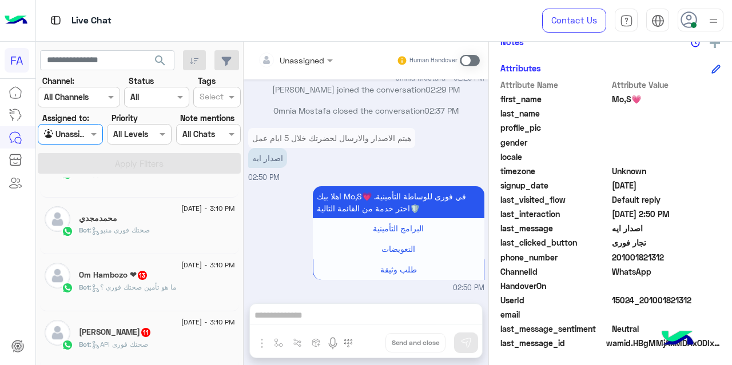
click at [151, 270] on div "Om Hambozo ❤ 13" at bounding box center [157, 276] width 156 height 12
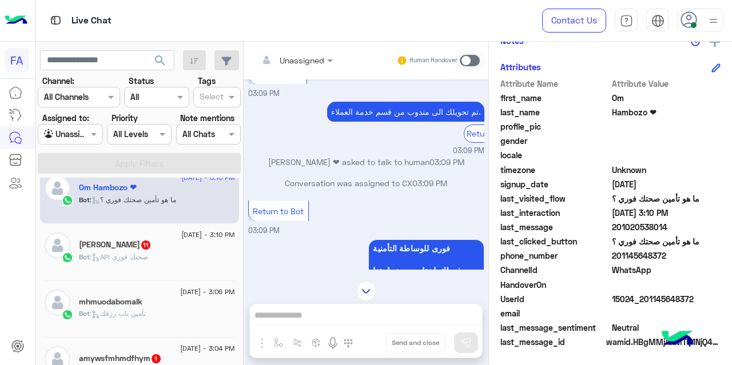
click at [152, 260] on div "Bot : API صحتك فورى" at bounding box center [157, 262] width 156 height 20
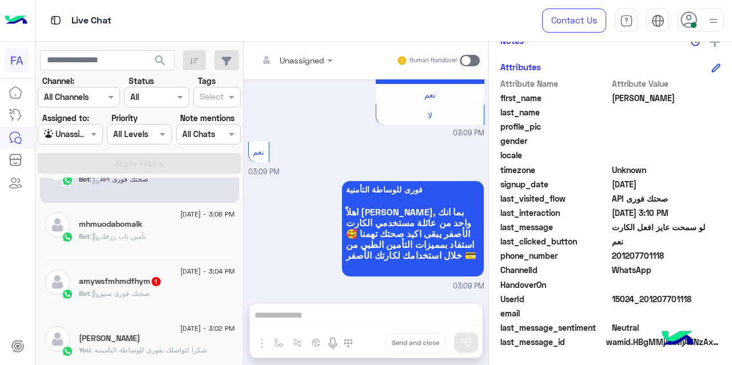
click at [173, 277] on div "amywsfmhmdfhym 1" at bounding box center [157, 283] width 156 height 12
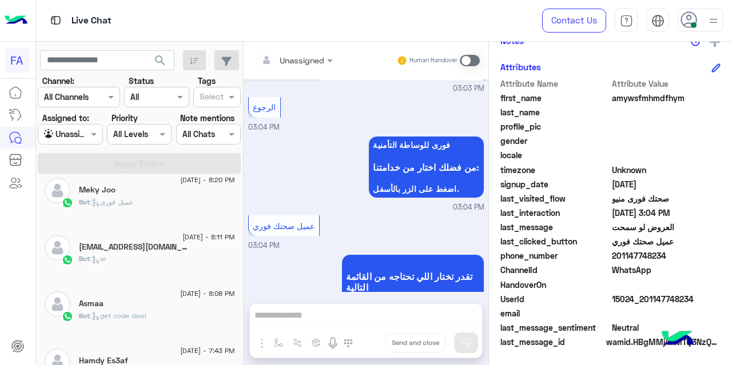
click at [169, 254] on div "Bot : ar" at bounding box center [157, 264] width 156 height 20
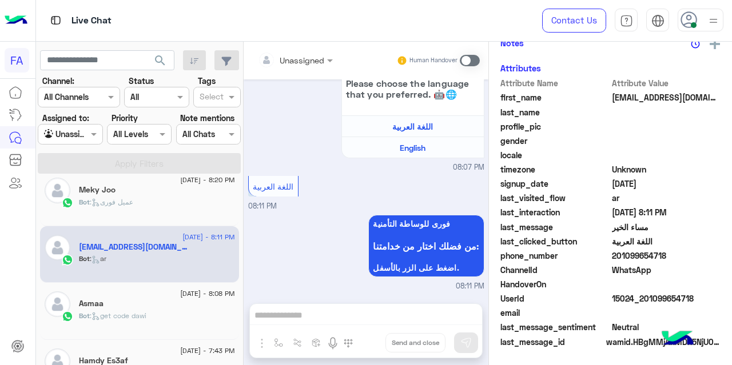
click at [166, 299] on div "Asmaa" at bounding box center [157, 305] width 156 height 12
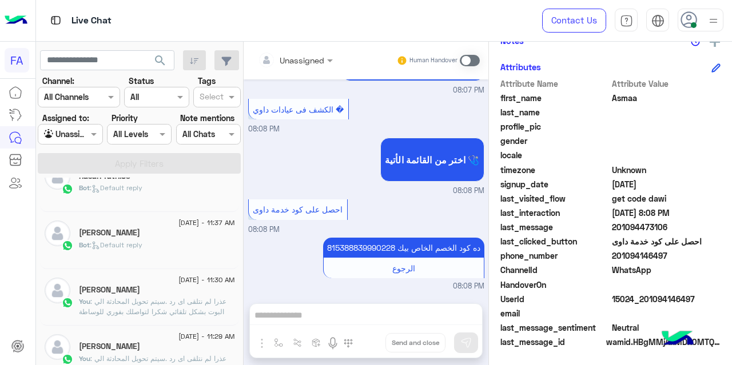
click at [140, 197] on div "Bot : Default reply" at bounding box center [157, 193] width 156 height 20
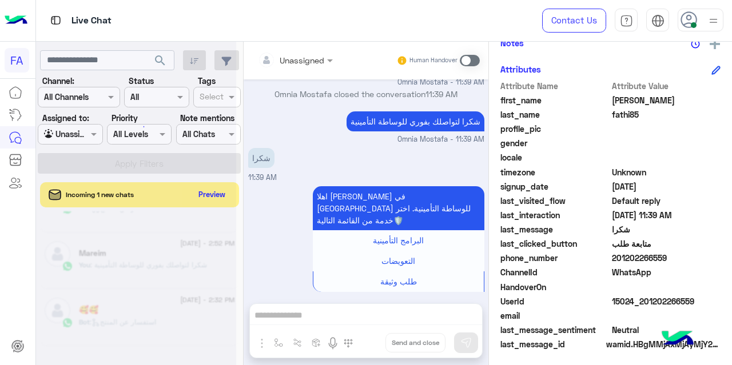
scroll to position [6, 0]
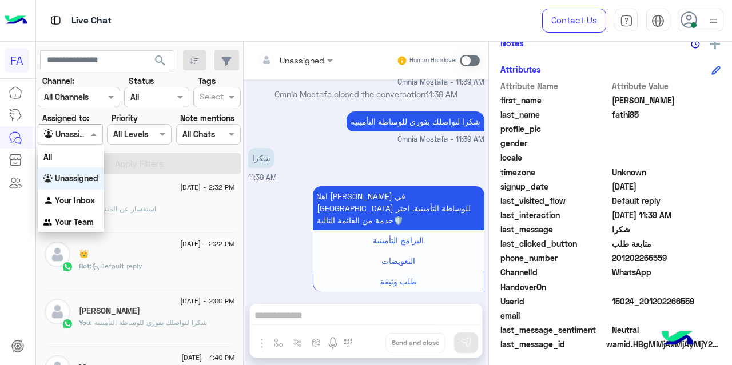
click at [86, 134] on div at bounding box center [69, 134] width 63 height 13
click at [79, 204] on b "Your Inbox" at bounding box center [75, 201] width 40 height 10
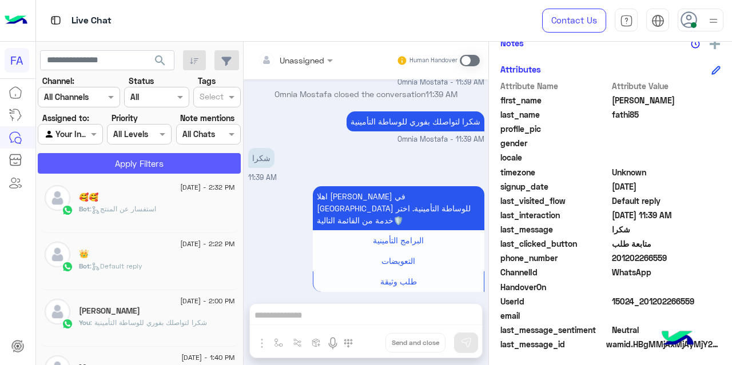
click at [143, 157] on button "Apply Filters" at bounding box center [139, 163] width 203 height 21
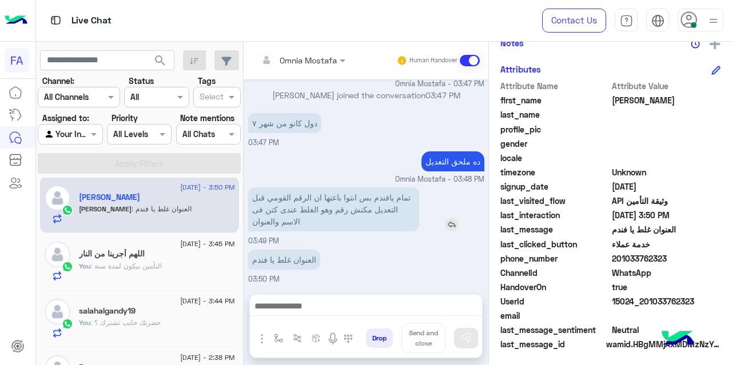
scroll to position [284, 0]
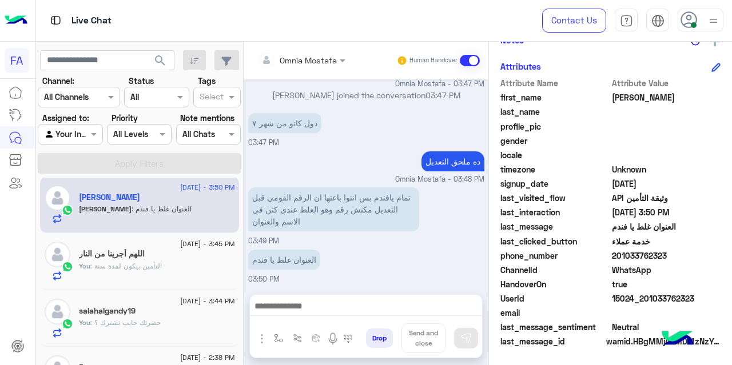
click at [200, 267] on div "You : التأمين بيكون لمدة سنة" at bounding box center [157, 271] width 156 height 20
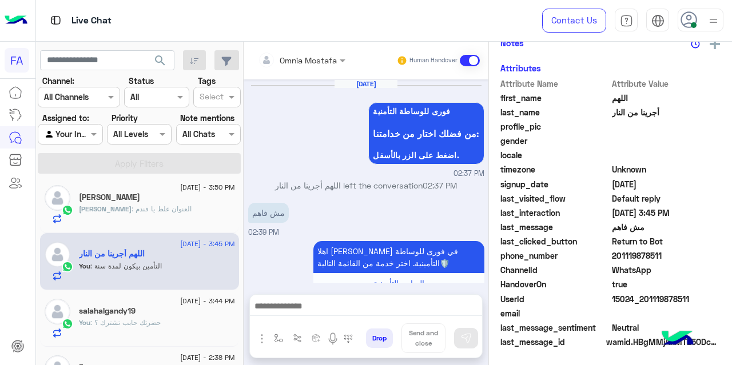
scroll to position [247, 0]
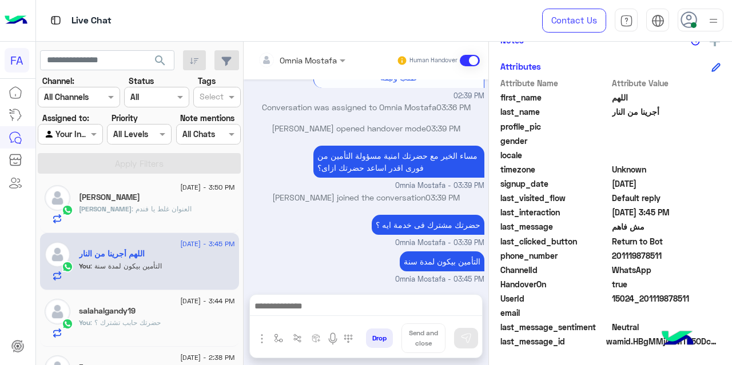
click at [175, 312] on div "salahalgandy19" at bounding box center [157, 312] width 156 height 12
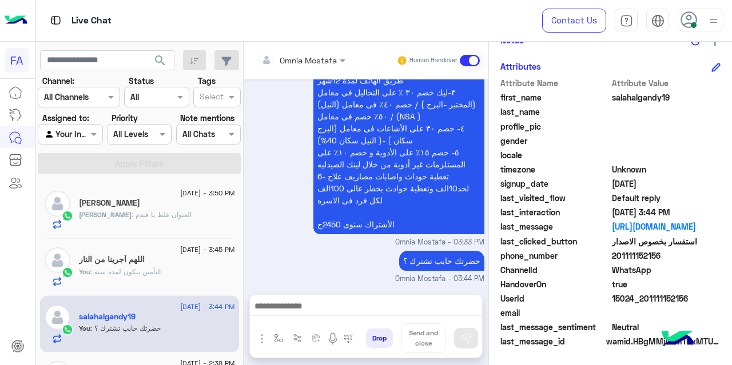
click at [154, 218] on div "[PERSON_NAME] : العنوان غلط يا فندم" at bounding box center [157, 220] width 156 height 20
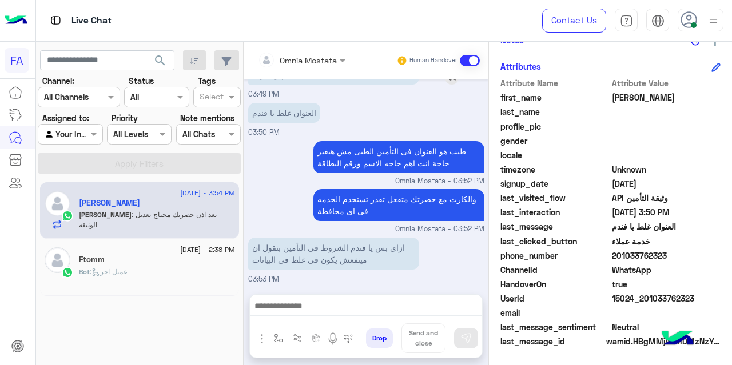
scroll to position [363, 0]
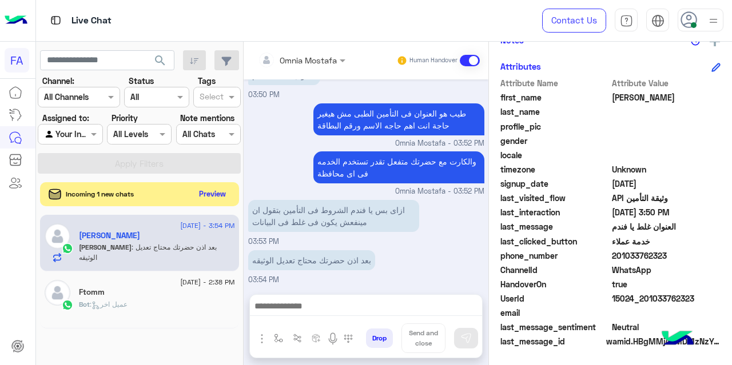
click at [220, 200] on button "Preview" at bounding box center [212, 193] width 35 height 15
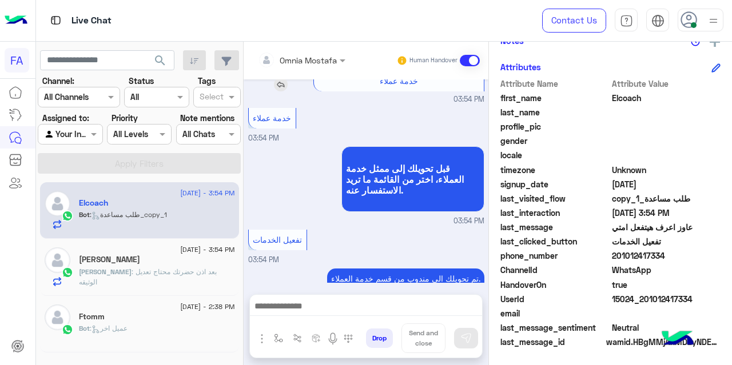
scroll to position [610, 0]
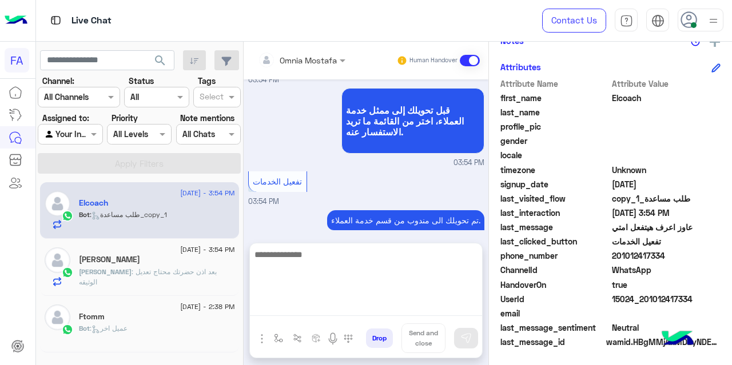
click at [309, 312] on textarea at bounding box center [366, 282] width 232 height 69
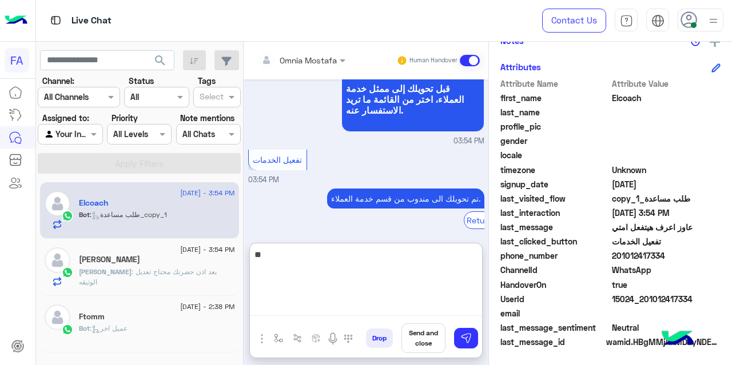
type textarea "*"
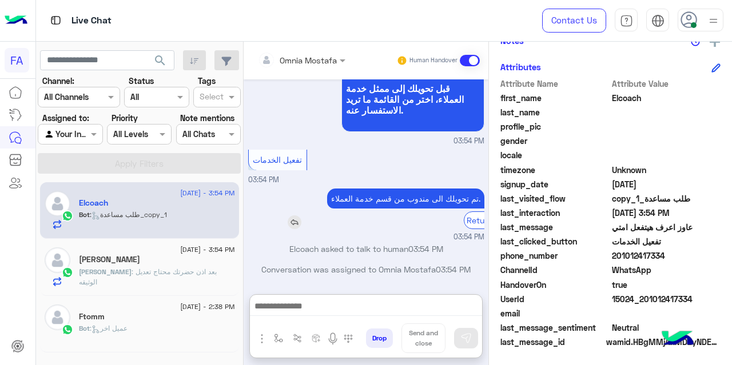
click at [296, 189] on div "تم تحويلك الى مندوب من قسم خدمة العملاء. Return to Bot" at bounding box center [373, 209] width 222 height 41
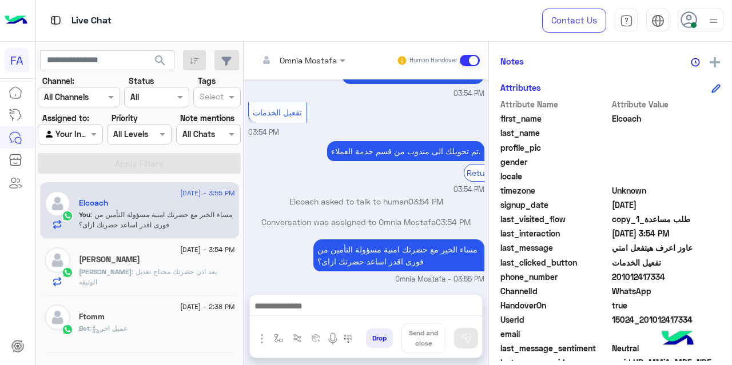
scroll to position [284, 0]
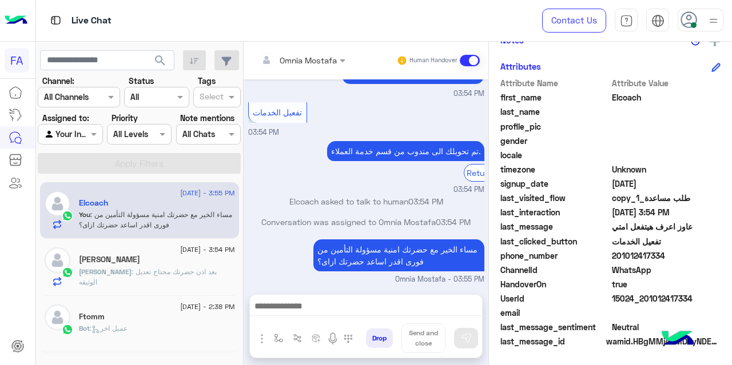
click at [168, 264] on div "[PERSON_NAME]" at bounding box center [157, 261] width 156 height 12
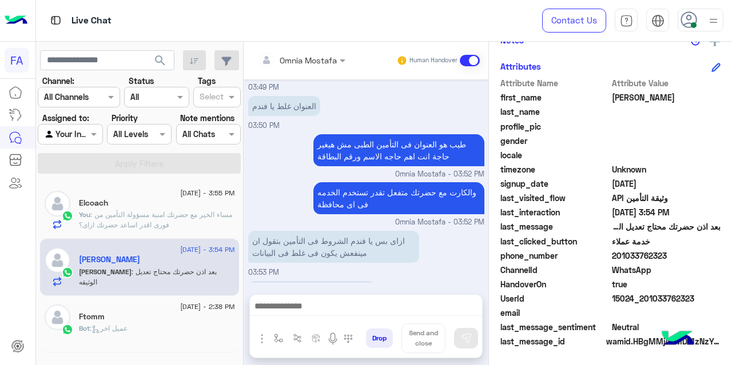
scroll to position [230, 0]
click at [154, 209] on div "Elcoach" at bounding box center [157, 204] width 156 height 12
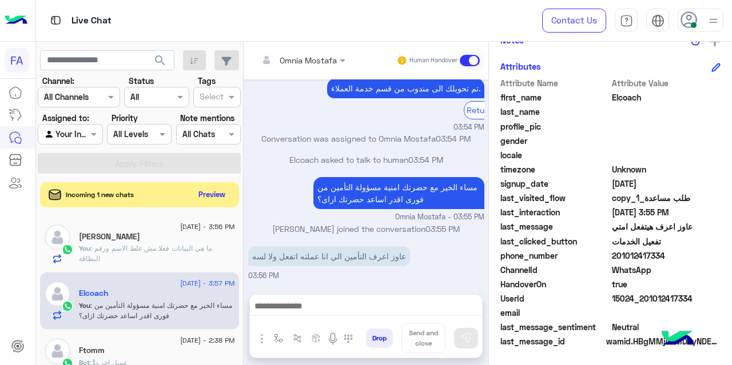
scroll to position [341, 0]
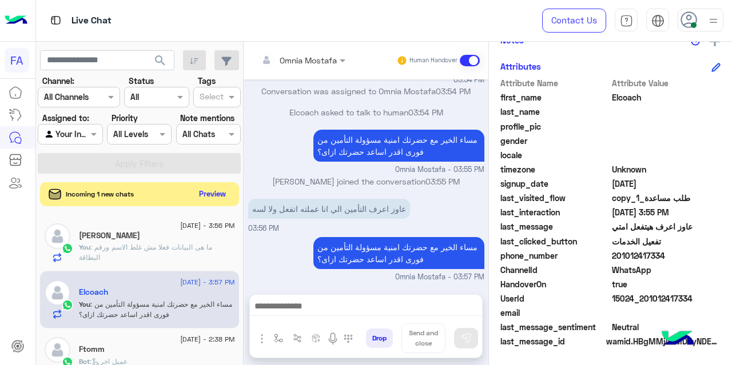
click at [229, 197] on button "Preview" at bounding box center [212, 193] width 35 height 15
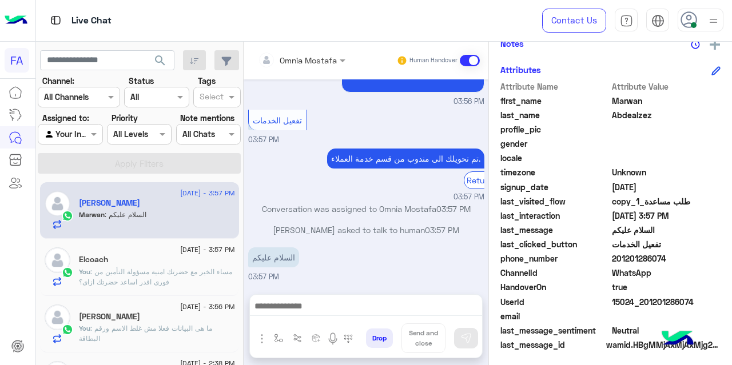
scroll to position [286, 0]
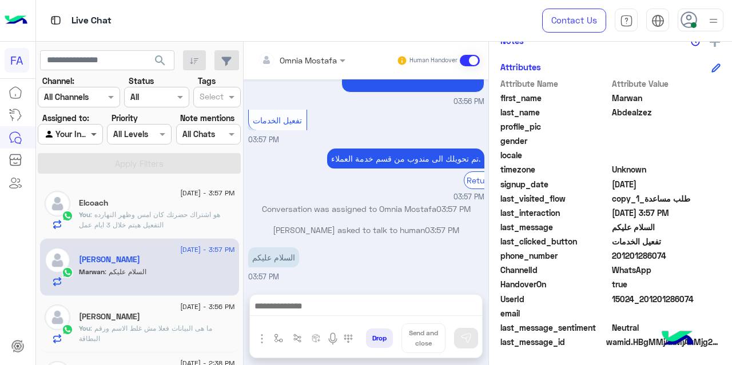
click at [92, 128] on div "Agent Filter Your Inbox" at bounding box center [70, 134] width 65 height 21
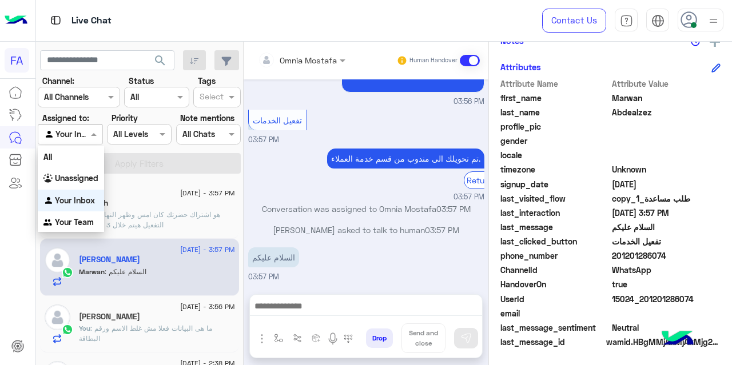
click at [78, 204] on b "Your Inbox" at bounding box center [75, 201] width 40 height 10
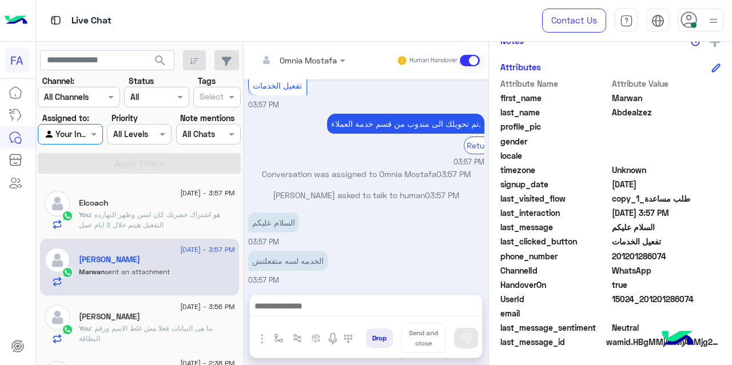
scroll to position [582, 0]
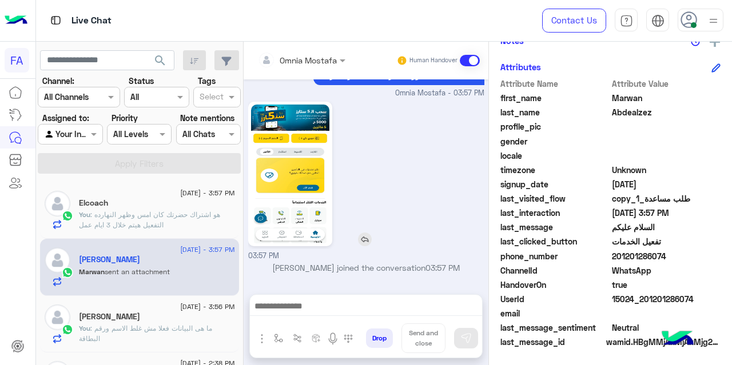
click at [313, 186] on img at bounding box center [290, 174] width 78 height 139
click at [635, 257] on span "201201286074" at bounding box center [666, 256] width 109 height 12
copy span "201201286074"
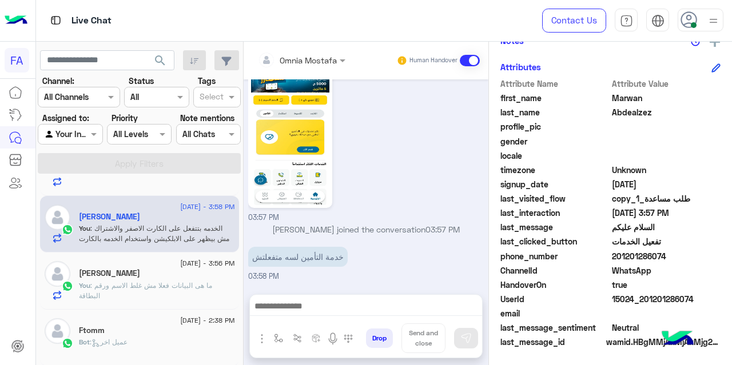
scroll to position [680, 0]
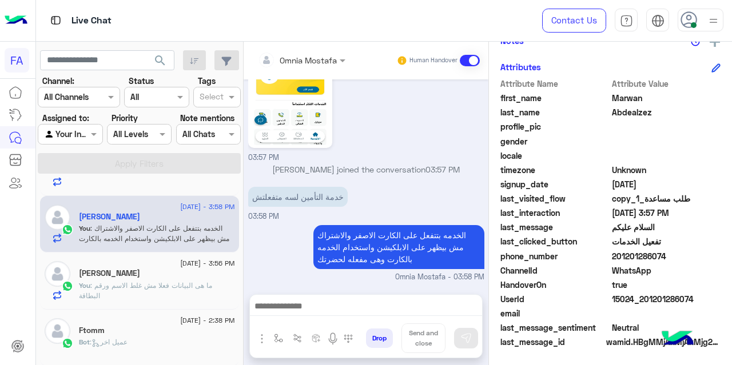
click at [159, 270] on div "[PERSON_NAME]" at bounding box center [157, 275] width 156 height 12
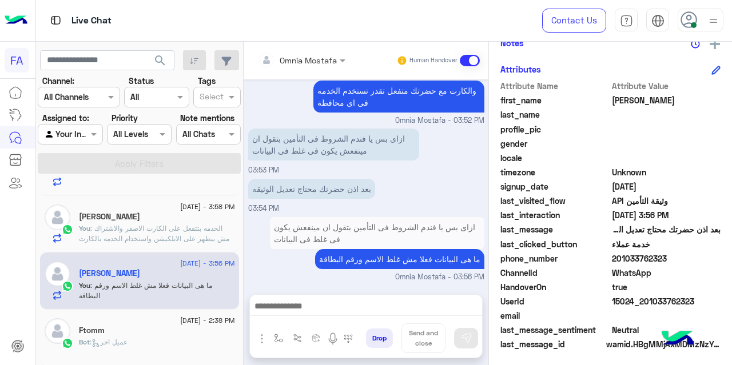
scroll to position [284, 0]
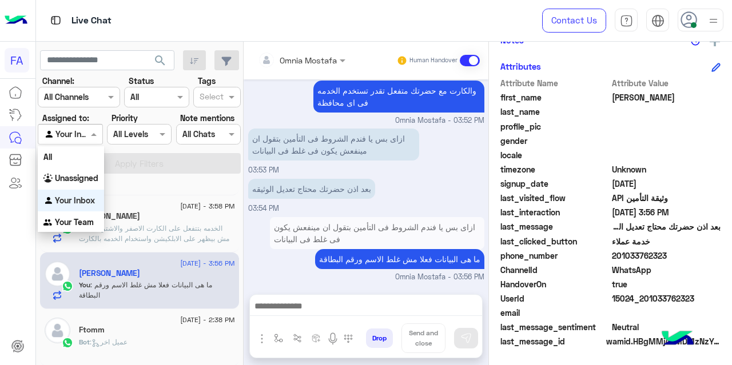
click at [83, 138] on div at bounding box center [69, 134] width 63 height 13
click at [88, 180] on b "Unassigned" at bounding box center [76, 178] width 43 height 10
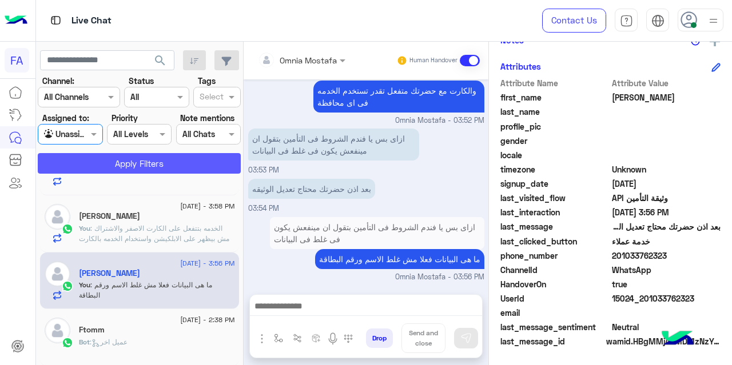
click at [102, 161] on button "Apply Filters" at bounding box center [139, 163] width 203 height 21
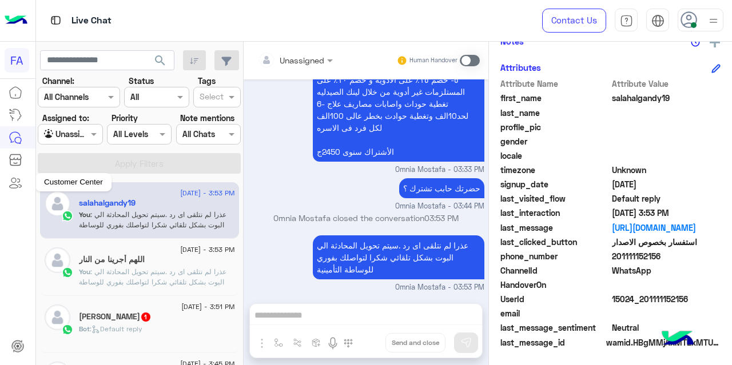
click at [14, 191] on link at bounding box center [15, 183] width 31 height 23
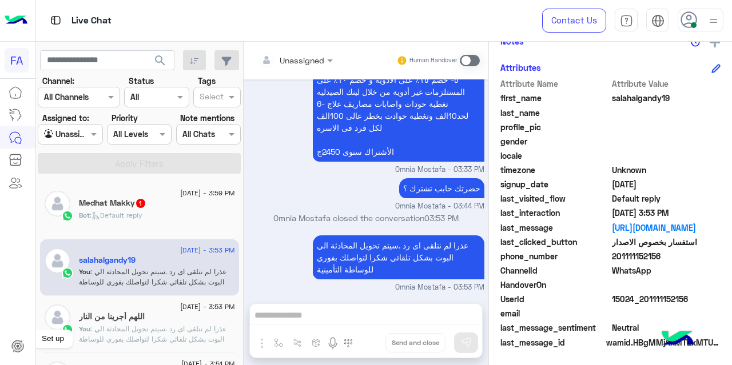
click at [23, 342] on icon at bounding box center [18, 347] width 14 height 14
click at [22, 339] on link at bounding box center [17, 346] width 31 height 23
click at [15, 344] on icon at bounding box center [17, 347] width 7 height 6
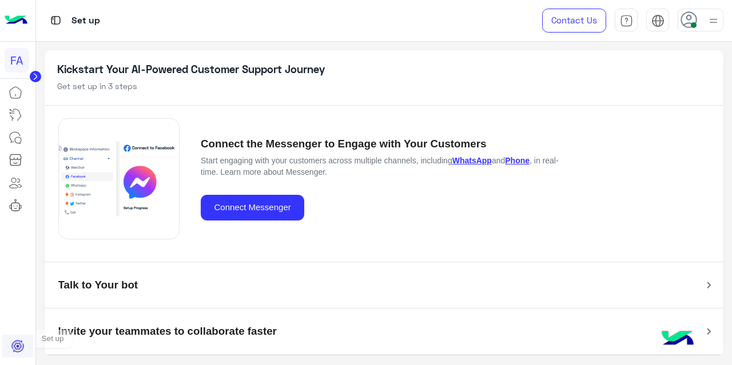
click at [19, 348] on icon at bounding box center [18, 347] width 14 height 14
click at [693, 16] on icon at bounding box center [688, 19] width 17 height 17
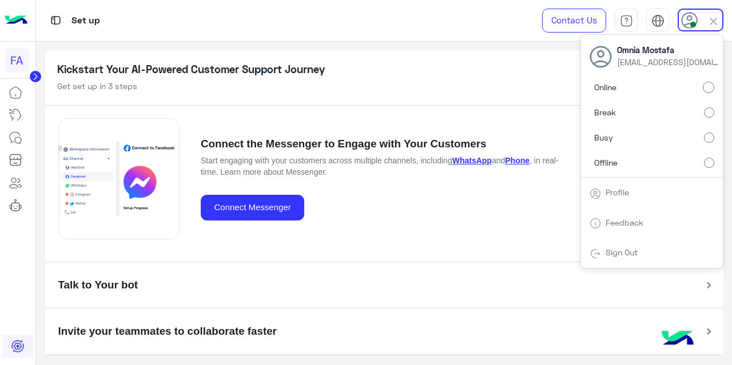
click at [634, 257] on div "Sign Out" at bounding box center [652, 253] width 142 height 30
click at [600, 253] on img at bounding box center [595, 253] width 11 height 11
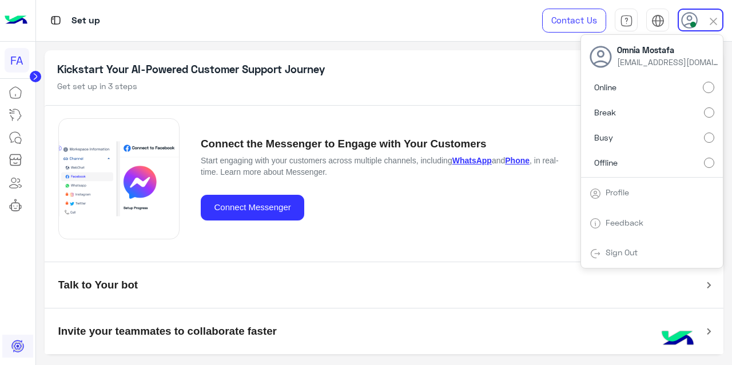
click at [600, 253] on img at bounding box center [595, 253] width 11 height 11
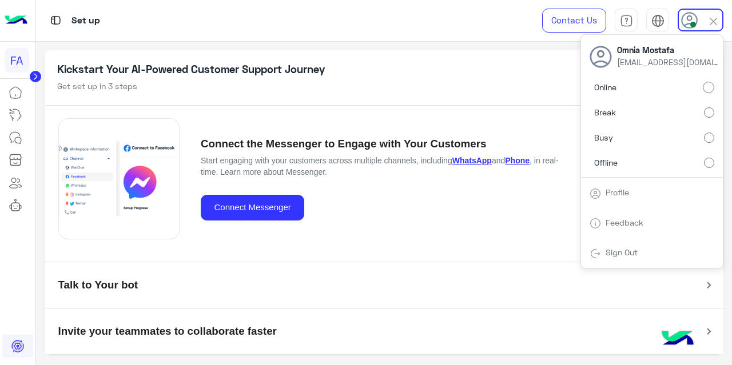
click at [600, 253] on img at bounding box center [595, 253] width 11 height 11
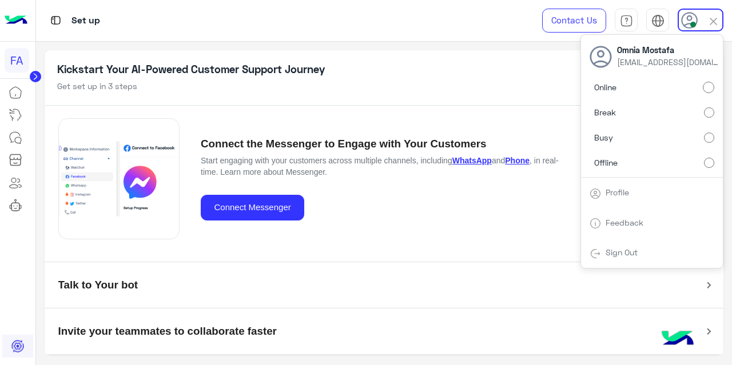
click at [600, 253] on img at bounding box center [595, 253] width 11 height 11
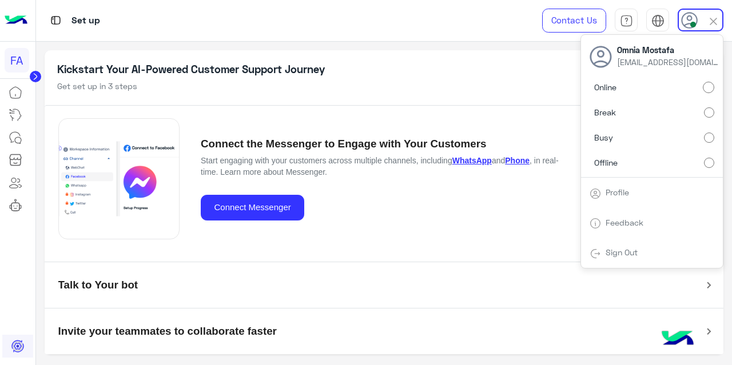
click at [600, 253] on img at bounding box center [595, 253] width 11 height 11
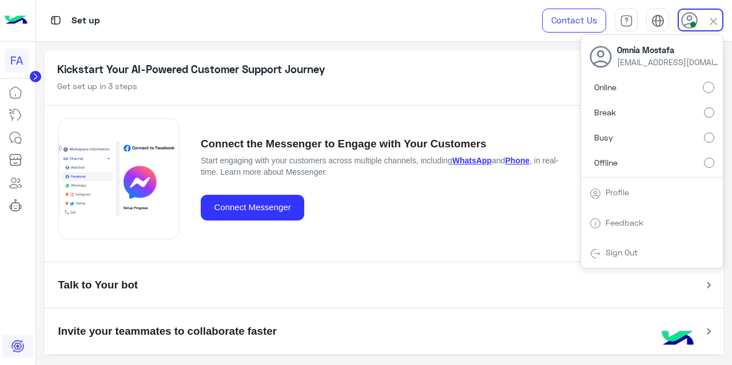
click at [600, 253] on img at bounding box center [595, 253] width 11 height 11
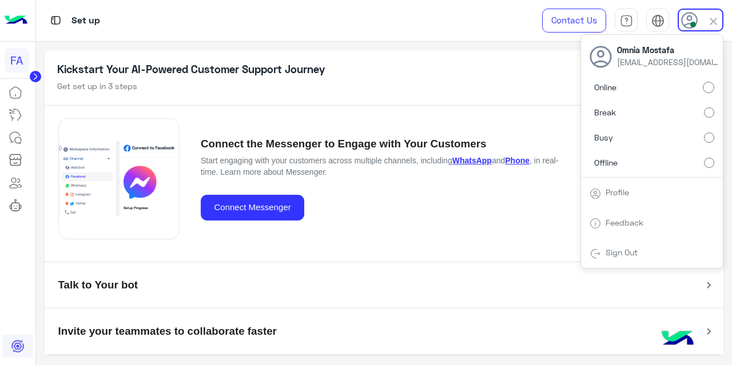
click at [600, 253] on img at bounding box center [595, 253] width 11 height 11
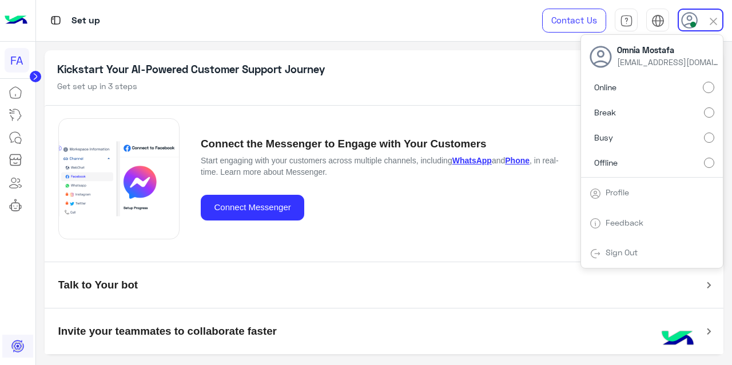
click at [600, 253] on img at bounding box center [595, 253] width 11 height 11
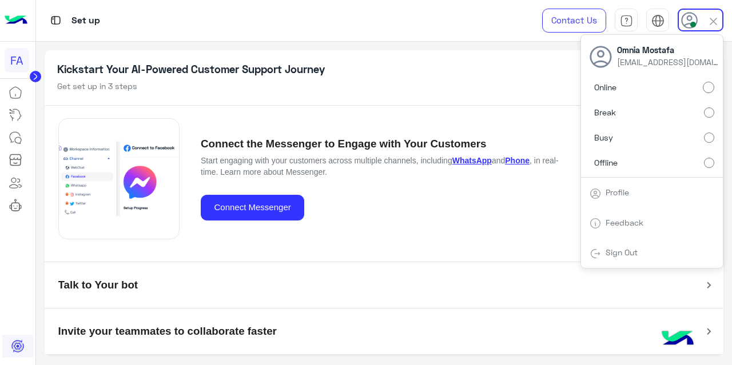
click at [600, 253] on img at bounding box center [595, 253] width 11 height 11
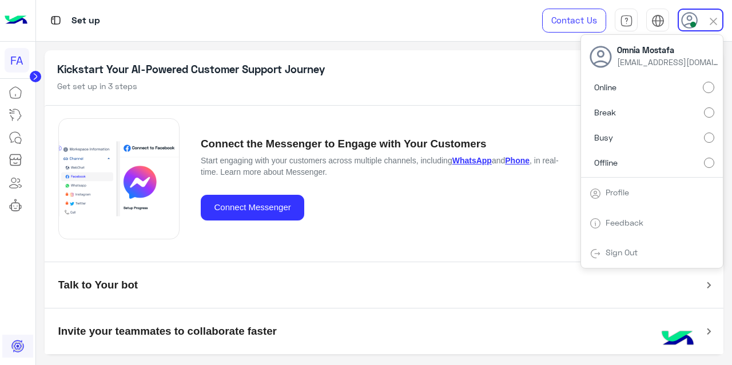
click at [600, 253] on img at bounding box center [595, 253] width 11 height 11
click at [598, 253] on img at bounding box center [595, 253] width 11 height 11
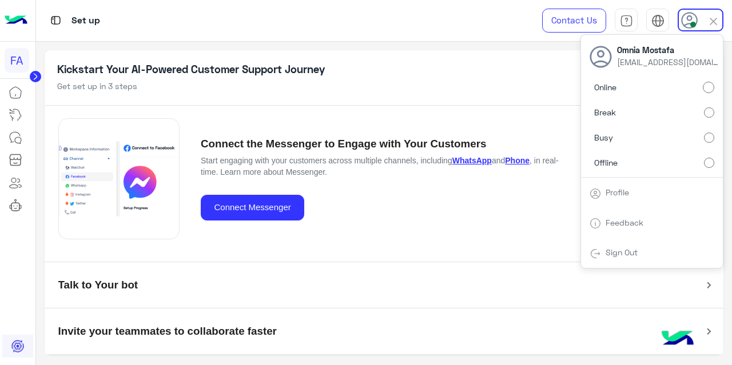
click at [598, 253] on img at bounding box center [595, 253] width 11 height 11
click at [14, 138] on icon at bounding box center [16, 138] width 14 height 14
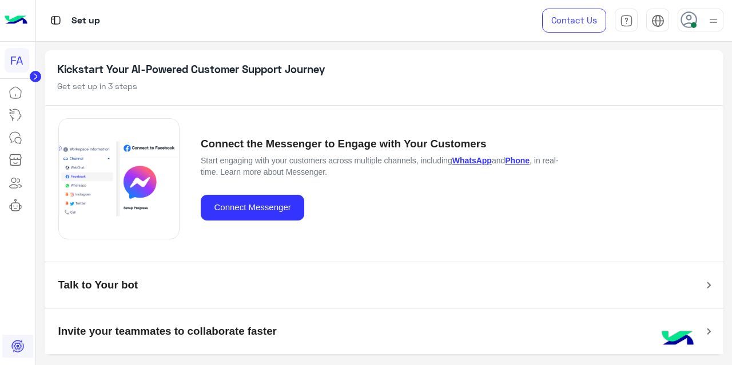
click at [14, 138] on icon at bounding box center [16, 138] width 14 height 14
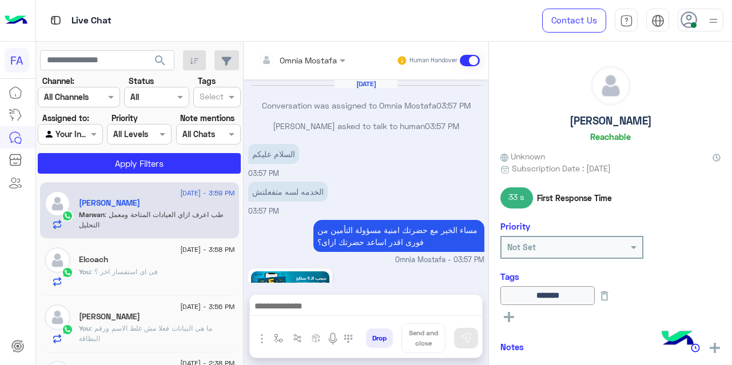
click at [710, 25] on img at bounding box center [713, 21] width 14 height 14
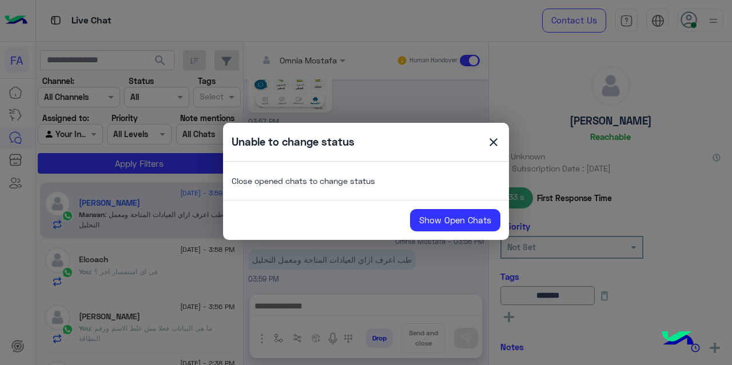
click at [489, 145] on span "close" at bounding box center [494, 144] width 14 height 17
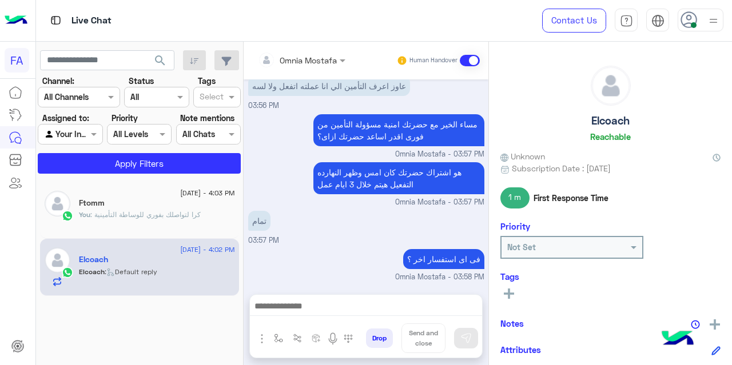
scroll to position [196, 0]
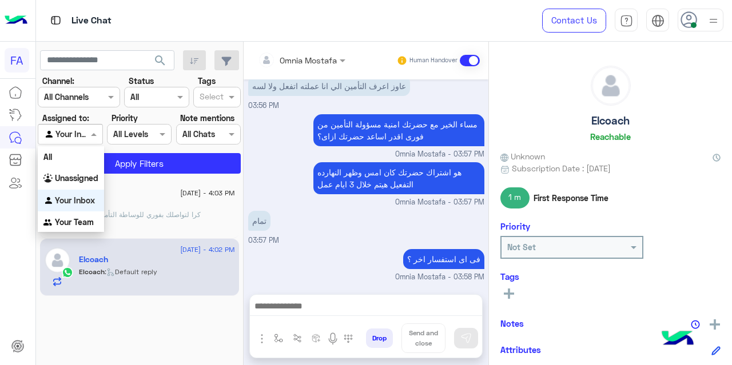
click at [81, 132] on div at bounding box center [69, 134] width 63 height 13
click at [82, 176] on b "Unassigned" at bounding box center [76, 178] width 43 height 10
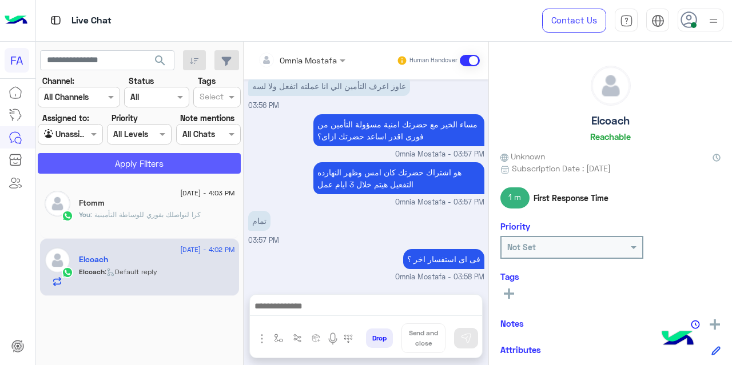
click at [125, 156] on button "Apply Filters" at bounding box center [139, 163] width 203 height 21
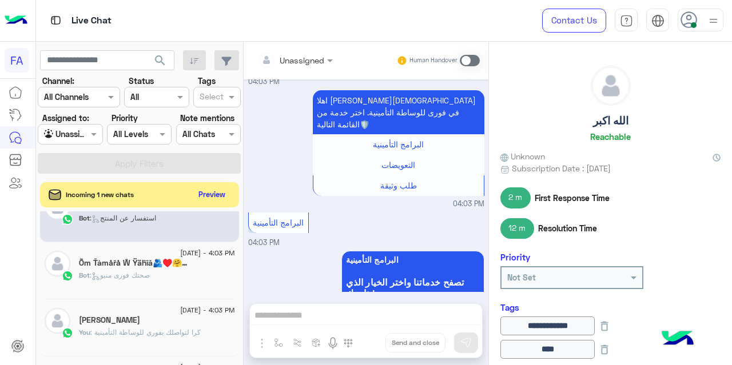
scroll to position [31, 0]
click at [168, 277] on div "Bot : صحتك فورى منيو" at bounding box center [157, 280] width 156 height 20
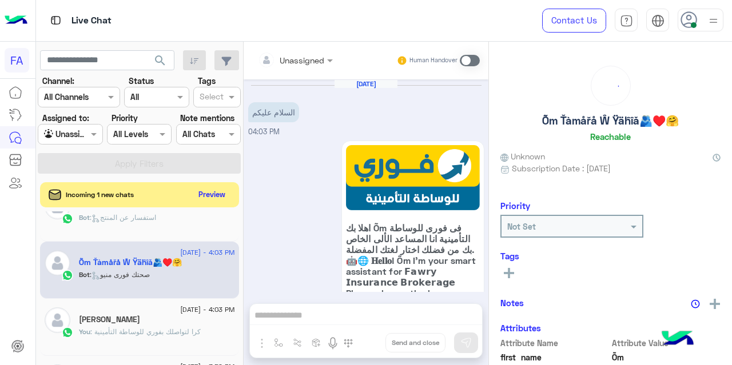
scroll to position [318, 0]
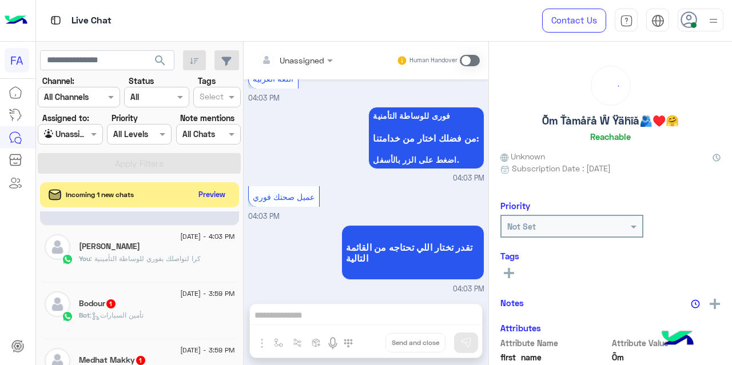
click at [168, 277] on div "[DATE] - 4:03 PM [PERSON_NAME] You : كرا لتواصلك بفوري للوساطة التأمينية" at bounding box center [139, 254] width 199 height 57
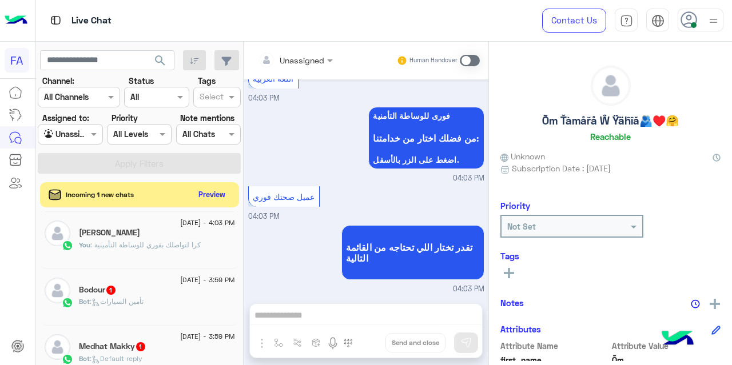
click at [166, 285] on div "Bodour 1" at bounding box center [157, 291] width 156 height 12
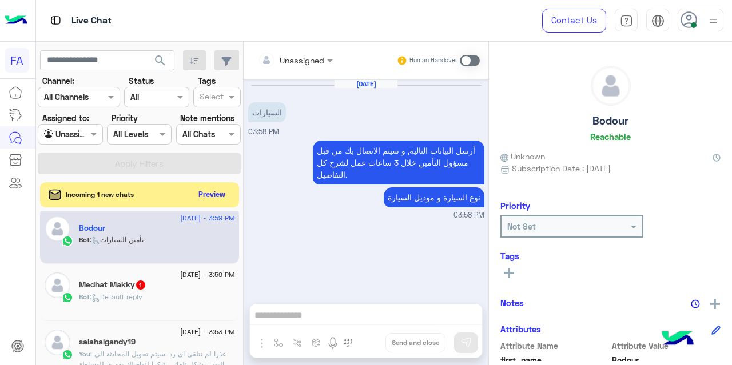
scroll to position [185, 0]
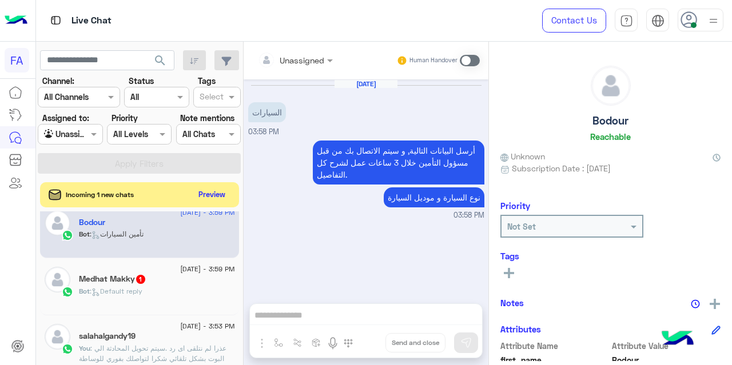
click at [170, 294] on div "Bot : Default reply" at bounding box center [157, 296] width 156 height 20
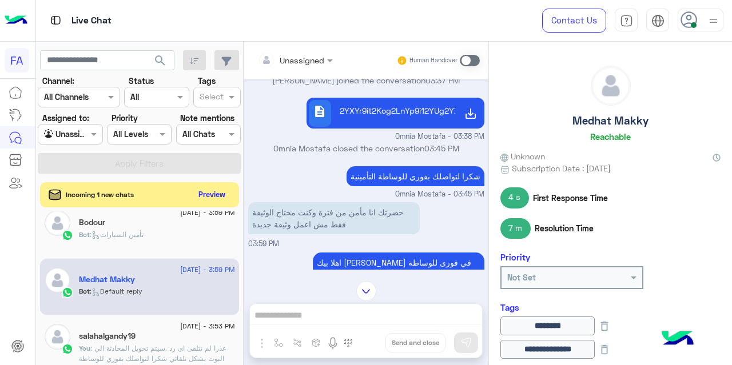
scroll to position [229, 0]
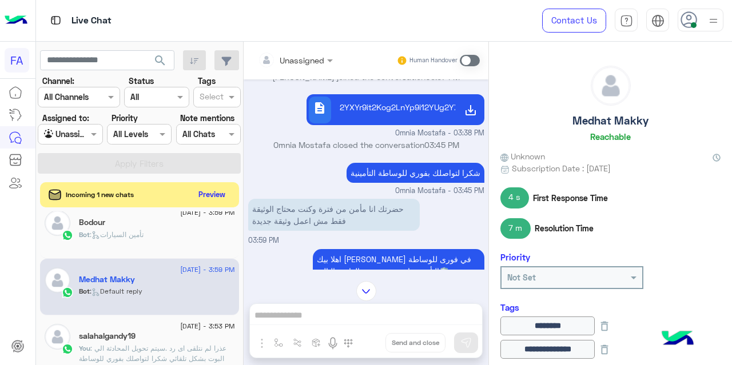
click at [466, 61] on span at bounding box center [470, 60] width 20 height 11
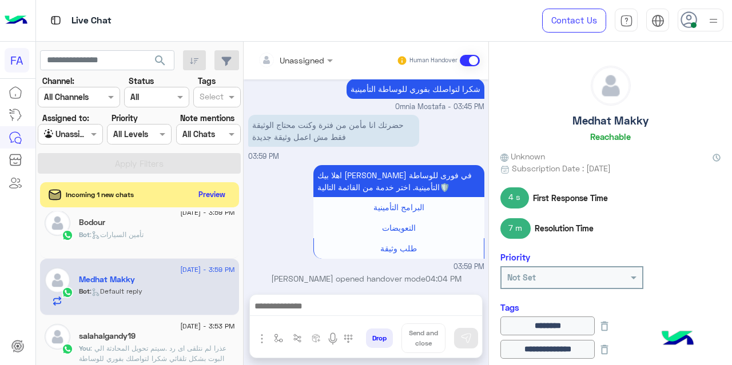
click at [466, 60] on span at bounding box center [470, 60] width 20 height 11
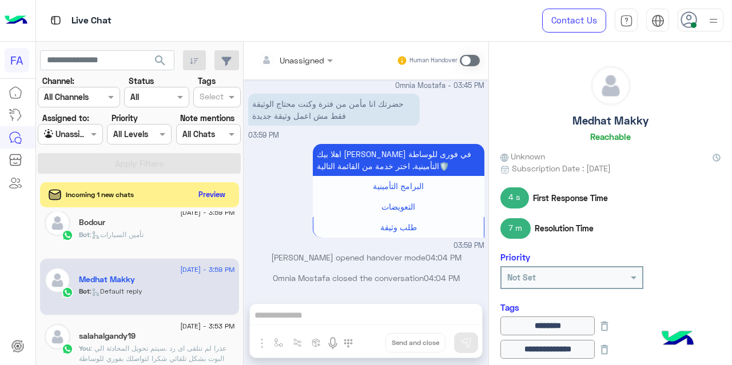
click at [466, 60] on span at bounding box center [470, 60] width 20 height 11
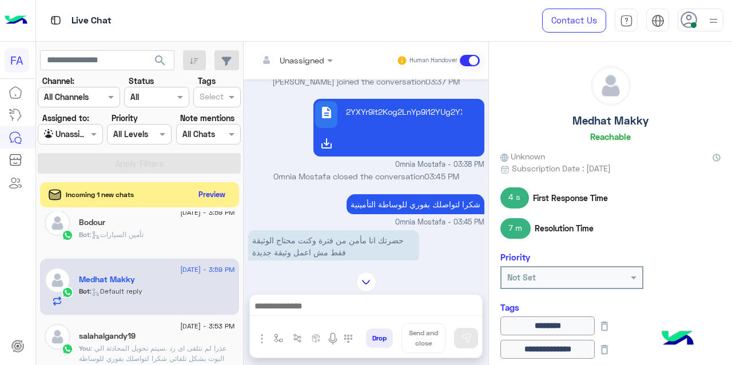
scroll to position [223, 0]
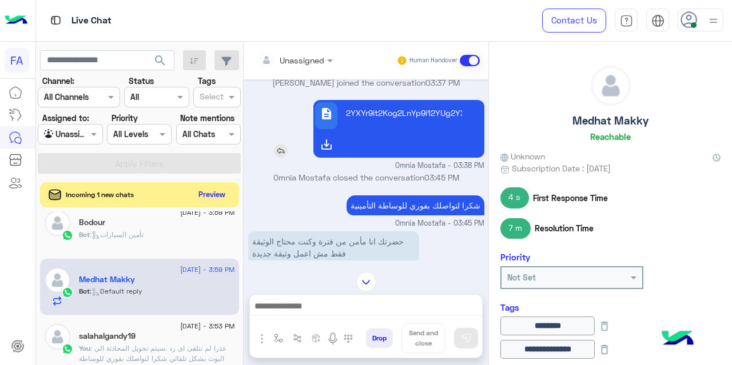
click at [277, 150] on img at bounding box center [281, 151] width 14 height 14
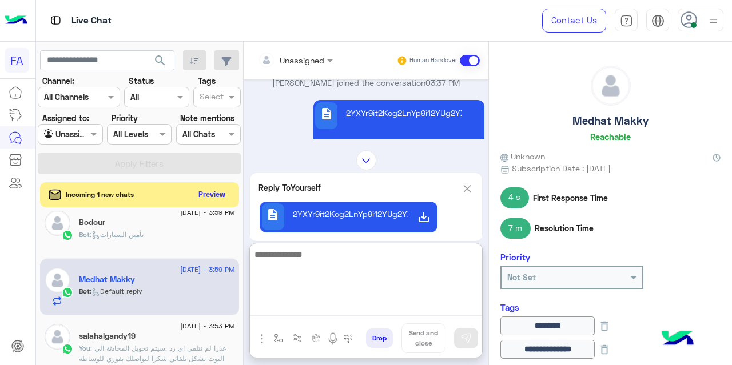
click at [373, 313] on textarea at bounding box center [366, 282] width 232 height 69
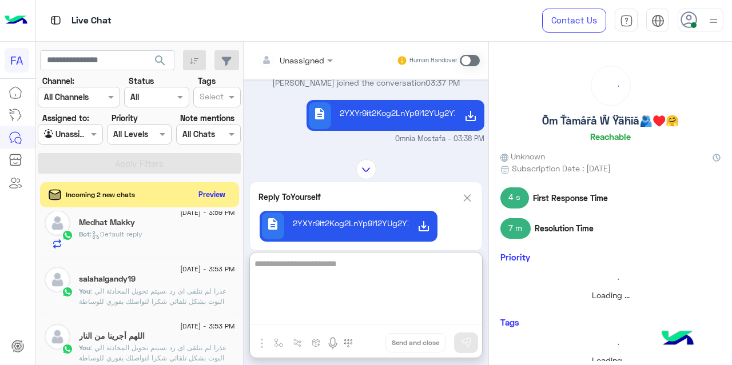
scroll to position [185, 0]
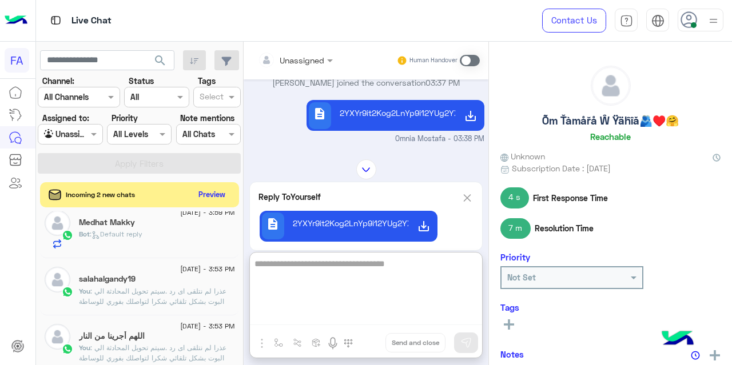
type textarea "**********"
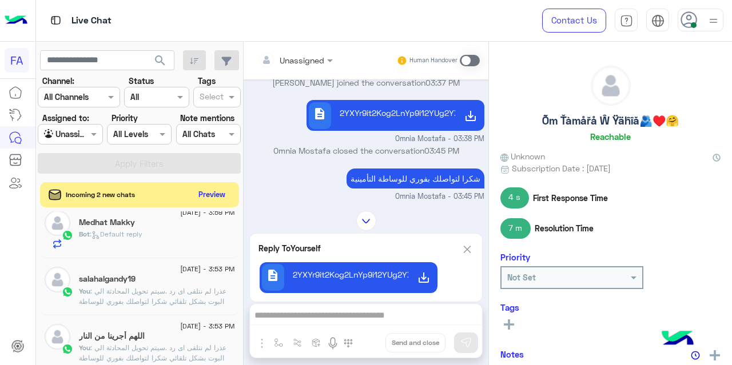
click at [464, 62] on span at bounding box center [470, 60] width 20 height 11
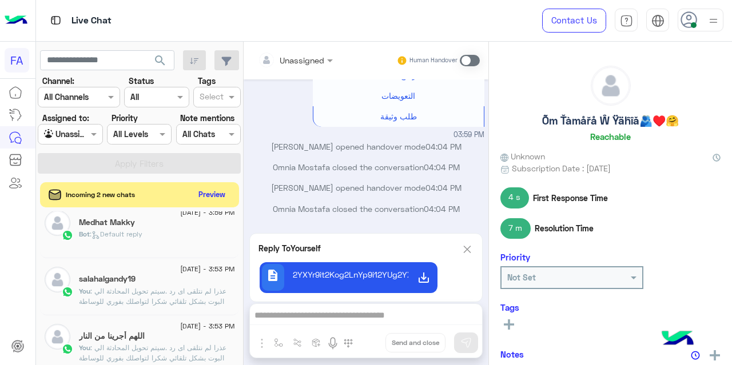
click at [464, 62] on span at bounding box center [470, 60] width 20 height 11
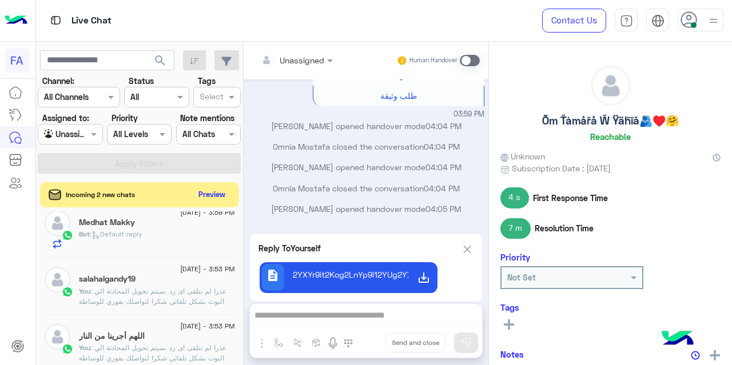
click at [467, 61] on span at bounding box center [470, 60] width 20 height 11
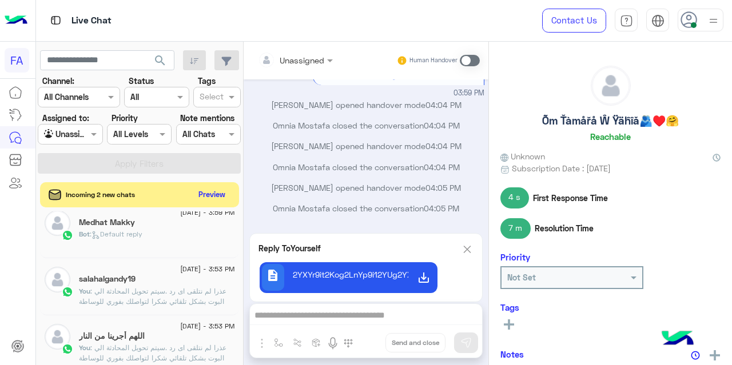
click at [463, 63] on span at bounding box center [470, 60] width 20 height 11
click at [464, 58] on span at bounding box center [470, 60] width 20 height 11
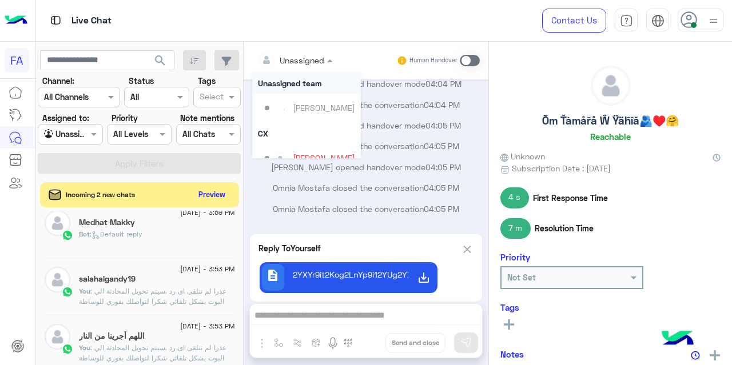
click at [321, 65] on div at bounding box center [295, 59] width 86 height 13
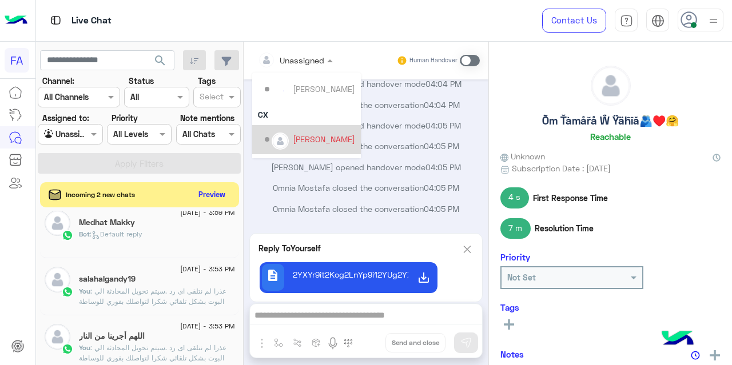
scroll to position [73, 0]
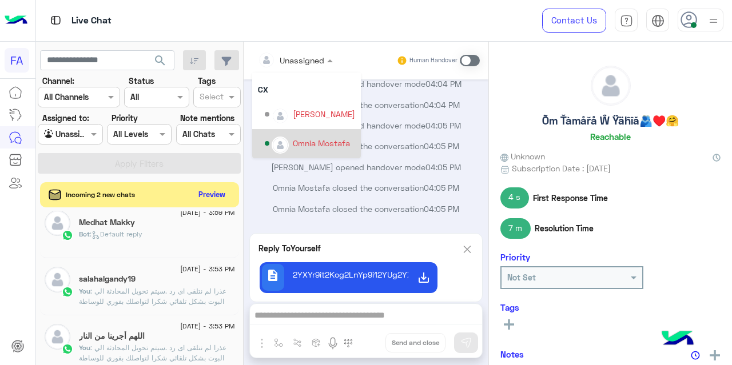
click at [345, 136] on div "Omnia Mostafa" at bounding box center [310, 144] width 90 height 20
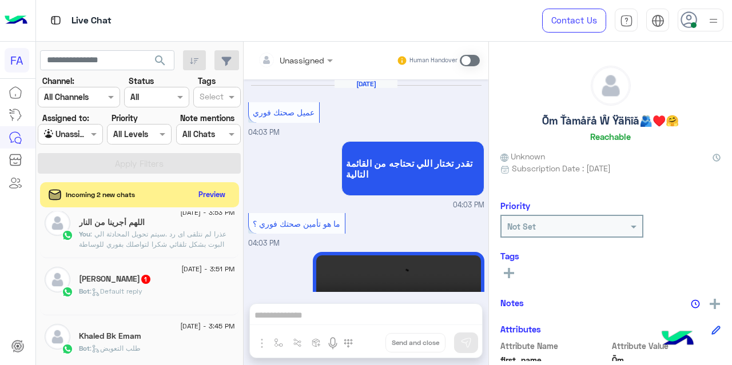
scroll to position [700, 0]
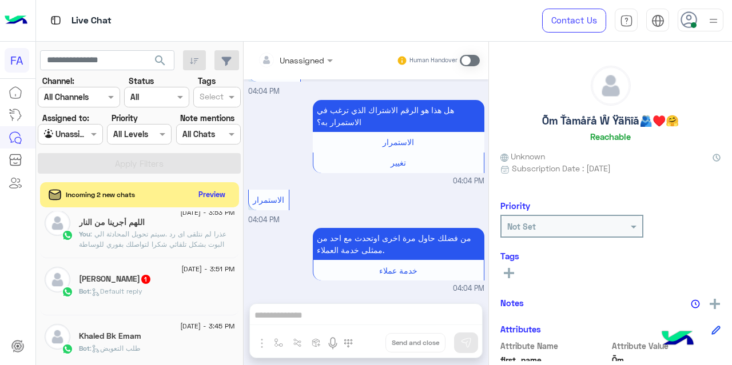
click at [198, 293] on div "Bot : Default reply" at bounding box center [157, 296] width 156 height 20
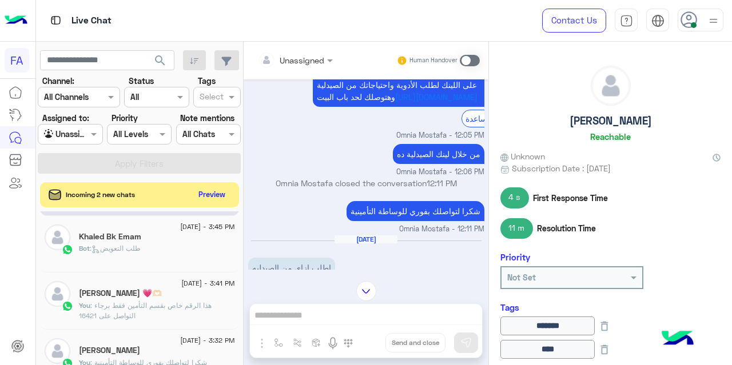
scroll to position [286, 0]
click at [162, 269] on div "[DATE] - 3:45 PM Khaled [PERSON_NAME] Bot : طلب التعويض" at bounding box center [139, 243] width 199 height 57
click at [160, 246] on div "Bot : طلب التعويض" at bounding box center [157, 252] width 156 height 20
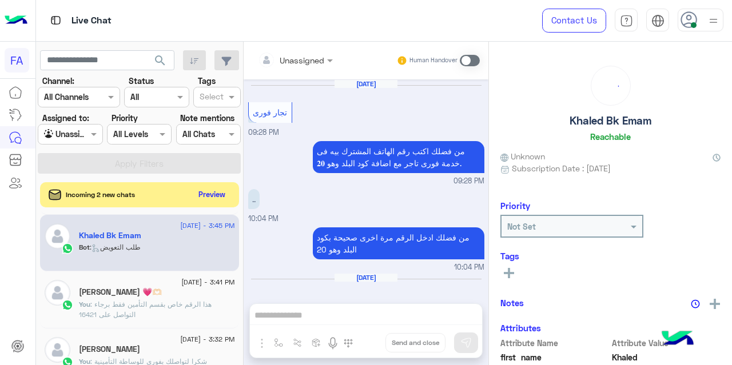
scroll to position [346, 0]
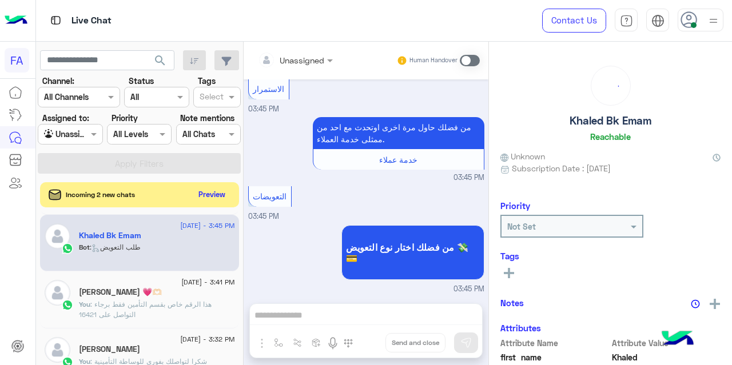
click at [155, 288] on div "[PERSON_NAME] 💗🫶🏻" at bounding box center [157, 294] width 156 height 12
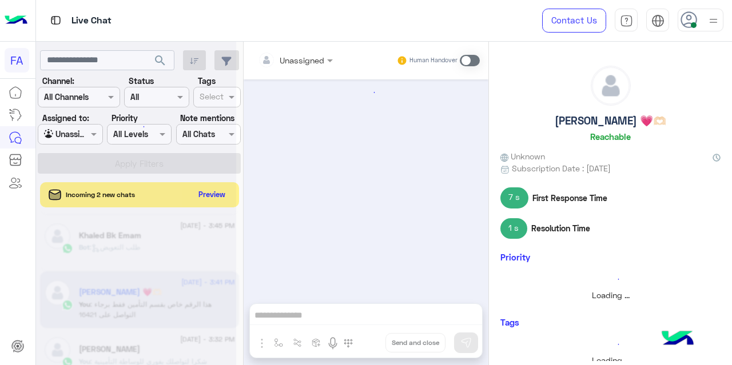
scroll to position [69, 0]
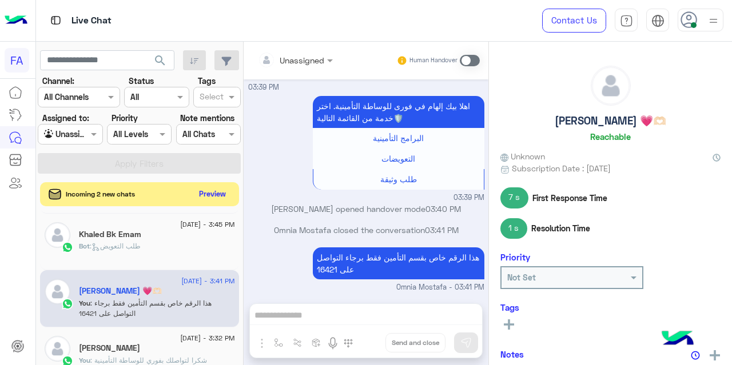
click at [217, 193] on button "Preview" at bounding box center [212, 193] width 35 height 15
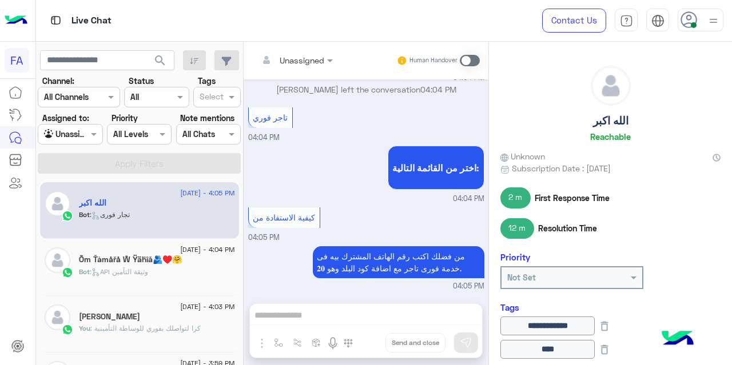
click at [158, 271] on div "Bot : API وثيقة التأمين" at bounding box center [157, 277] width 156 height 20
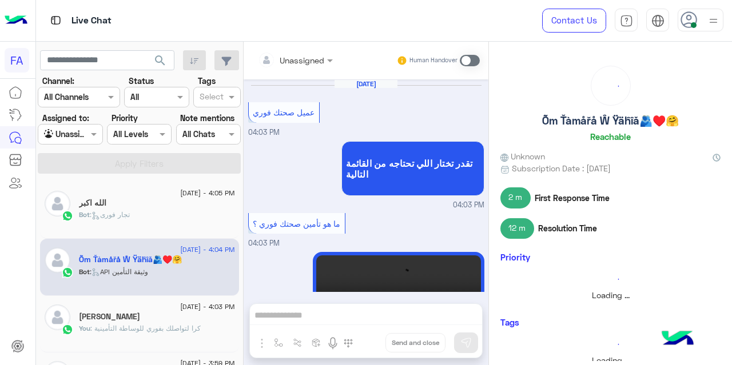
scroll to position [700, 0]
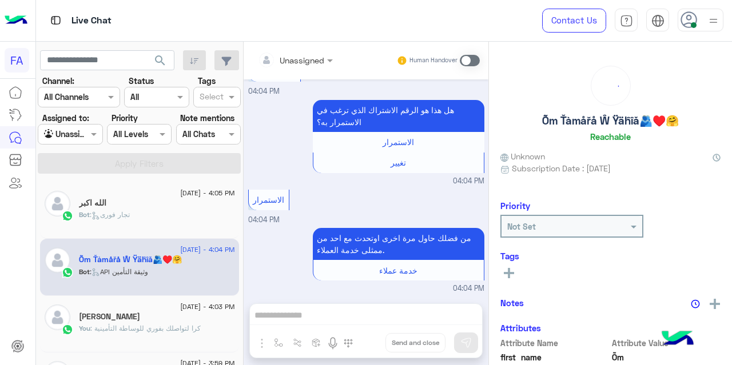
click at [81, 138] on div at bounding box center [69, 134] width 63 height 13
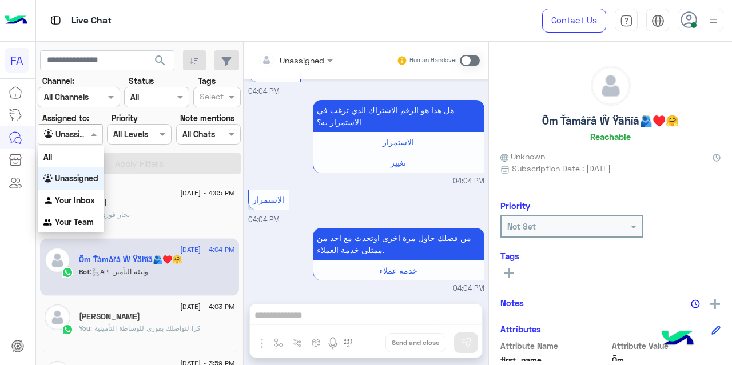
click at [78, 184] on div "Unassigned" at bounding box center [71, 179] width 66 height 22
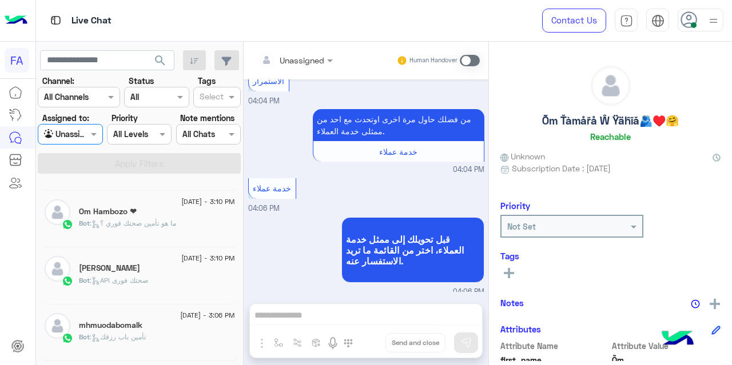
scroll to position [821, 0]
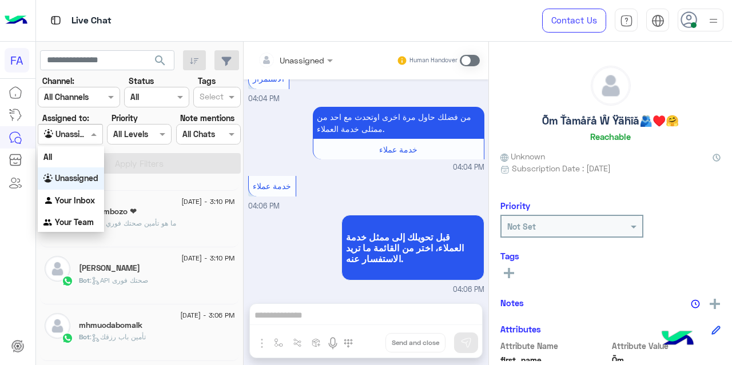
click at [87, 130] on div at bounding box center [69, 134] width 63 height 13
click at [73, 200] on b "Your Inbox" at bounding box center [75, 201] width 40 height 10
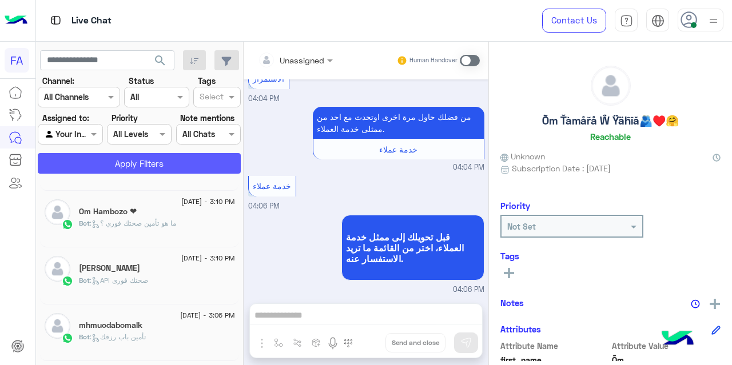
click at [127, 171] on button "Apply Filters" at bounding box center [139, 163] width 203 height 21
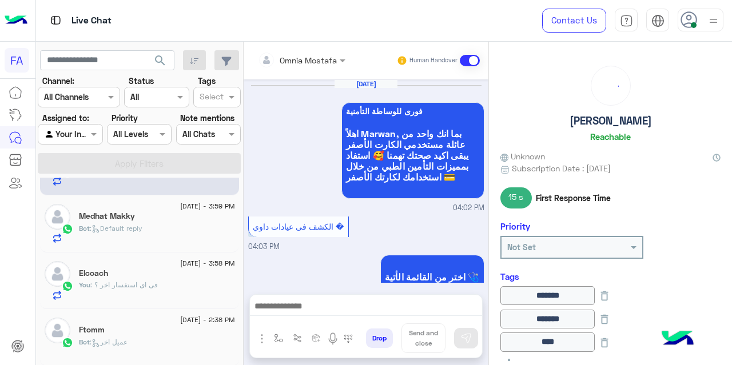
scroll to position [6, 0]
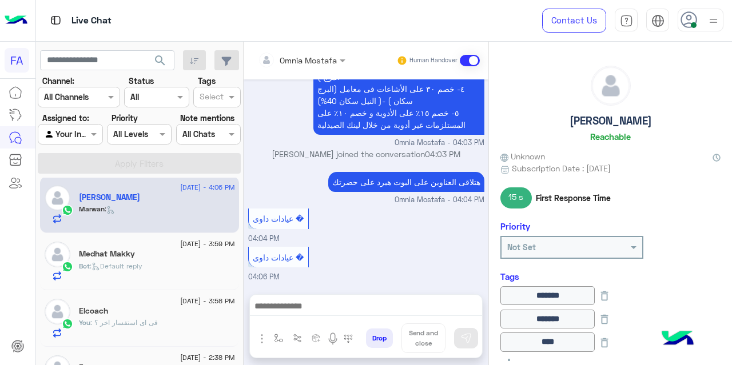
click at [186, 254] on div "Medhat Makky" at bounding box center [157, 255] width 156 height 12
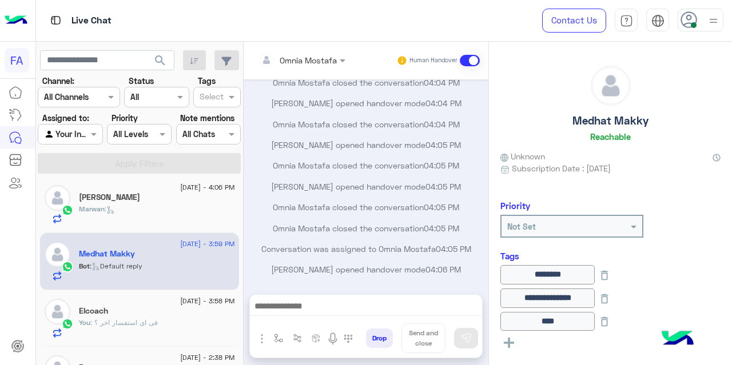
scroll to position [44, 0]
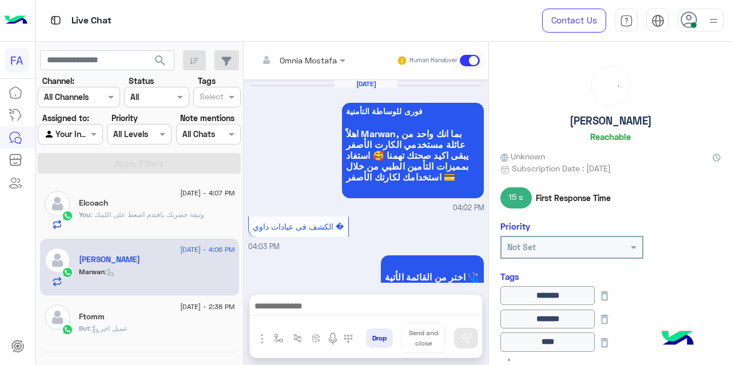
scroll to position [408, 0]
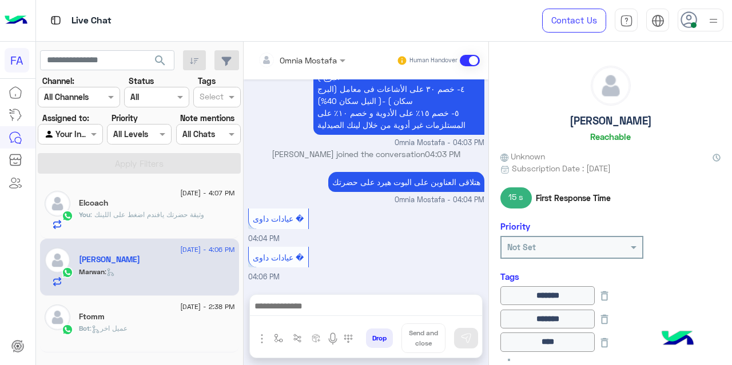
click at [145, 327] on div "Bot : عميل اخر" at bounding box center [157, 334] width 156 height 20
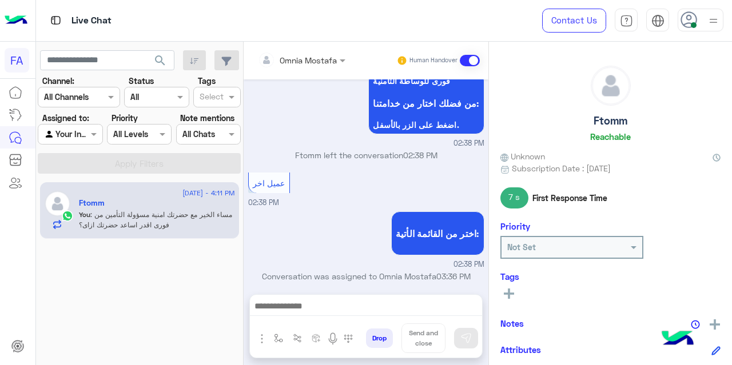
scroll to position [305, 0]
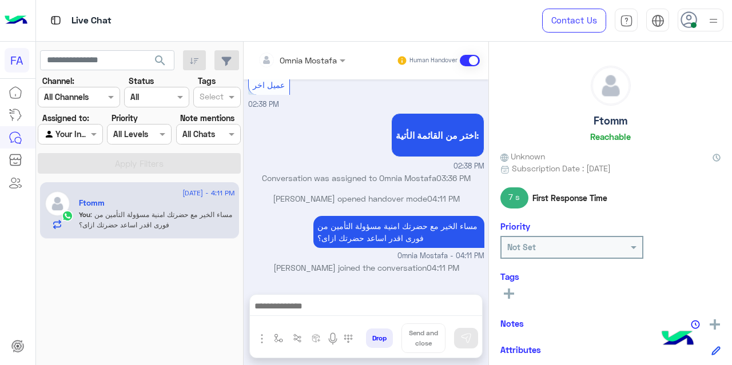
click at [693, 15] on icon at bounding box center [688, 19] width 17 height 17
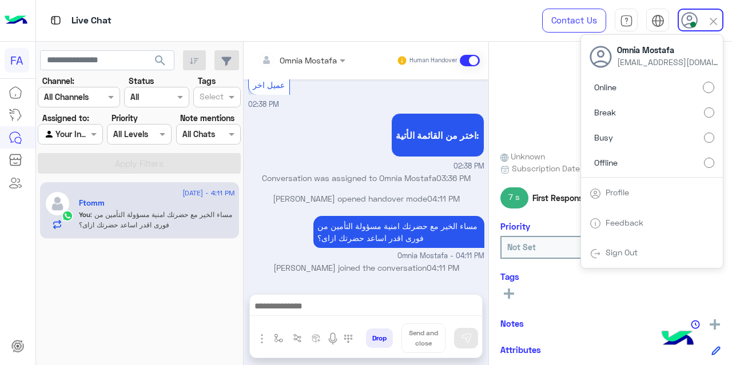
click at [624, 258] on div "Sign Out" at bounding box center [652, 253] width 142 height 30
click at [616, 251] on link "Sign Out" at bounding box center [622, 253] width 32 height 10
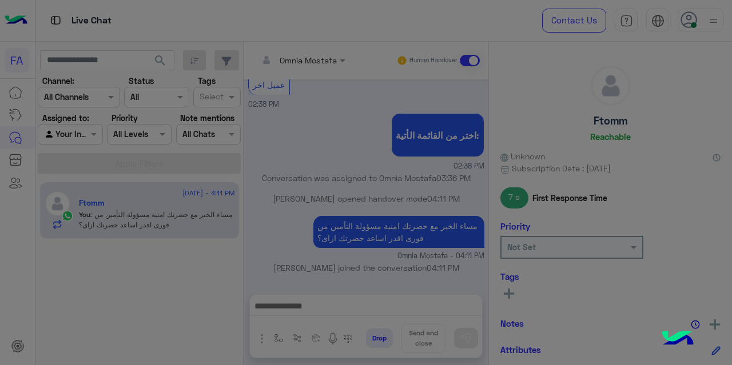
click at [616, 251] on modal-container "Unable to change status close Close opened chats to change status Show Open Cha…" at bounding box center [366, 182] width 732 height 365
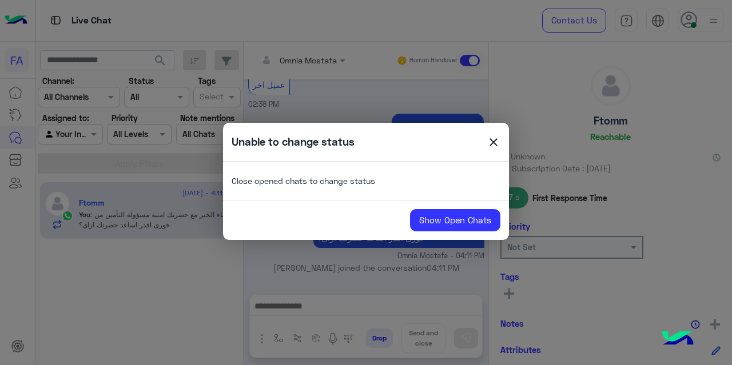
click at [616, 251] on modal-container "Unable to change status close Close opened chats to change status Show Open Cha…" at bounding box center [366, 182] width 732 height 365
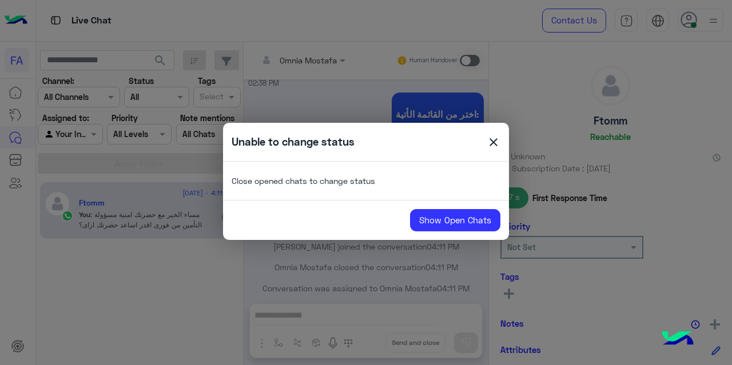
scroll to position [339, 0]
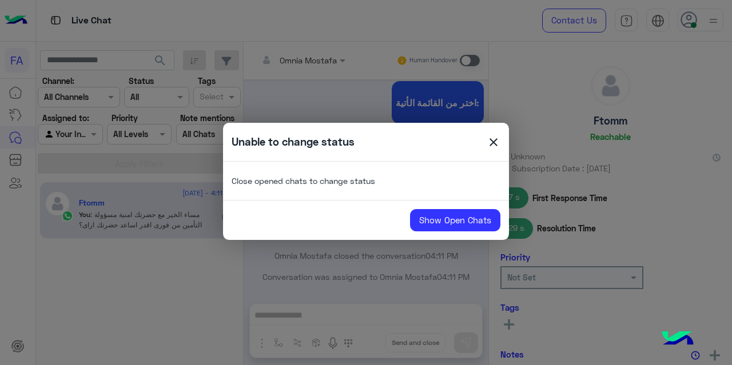
click at [493, 141] on span "close" at bounding box center [494, 144] width 14 height 17
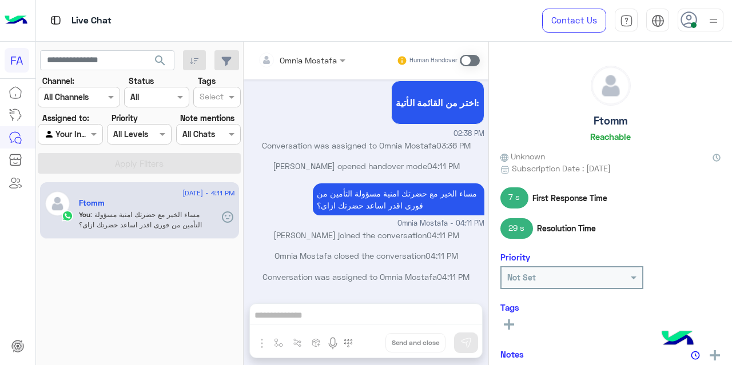
click at [705, 23] on div at bounding box center [701, 20] width 46 height 23
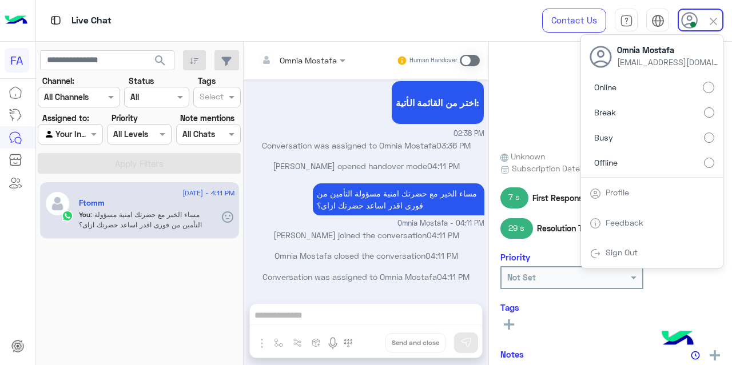
click at [619, 250] on link "Sign Out" at bounding box center [622, 253] width 32 height 10
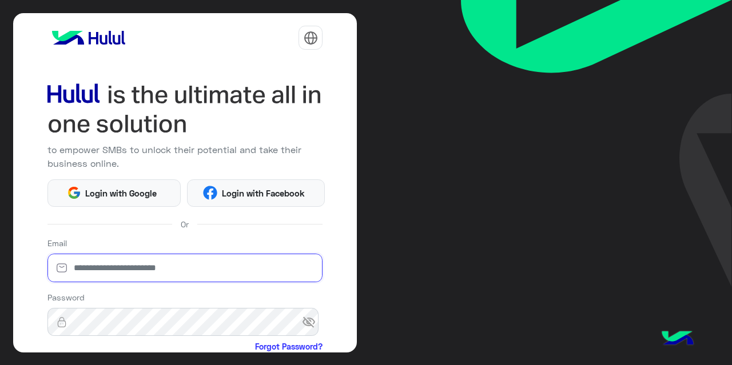
type input "**********"
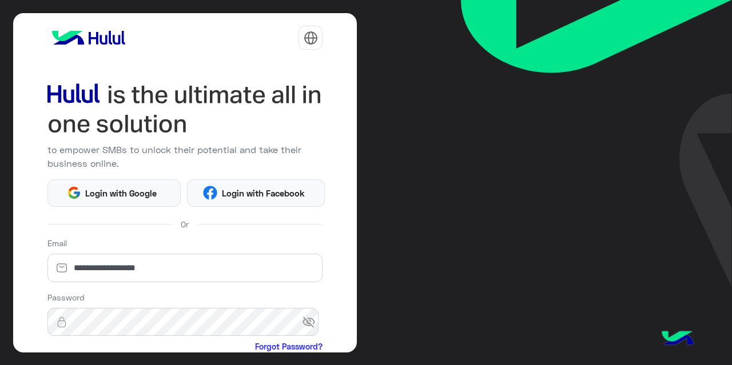
scroll to position [126, 0]
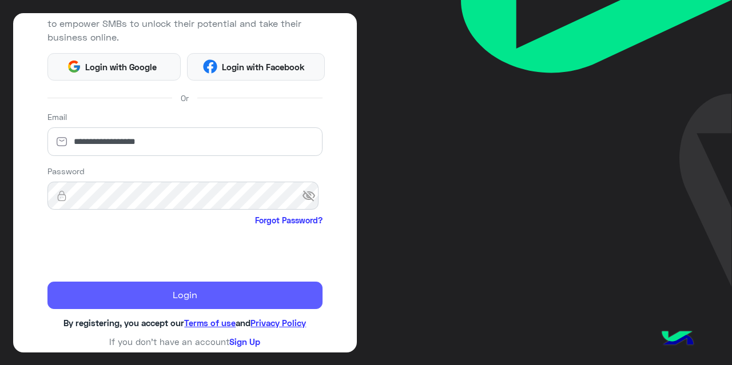
click at [128, 291] on button "Login" at bounding box center [185, 295] width 276 height 27
click at [170, 295] on button "Login" at bounding box center [185, 295] width 276 height 27
